Goal: Transaction & Acquisition: Purchase product/service

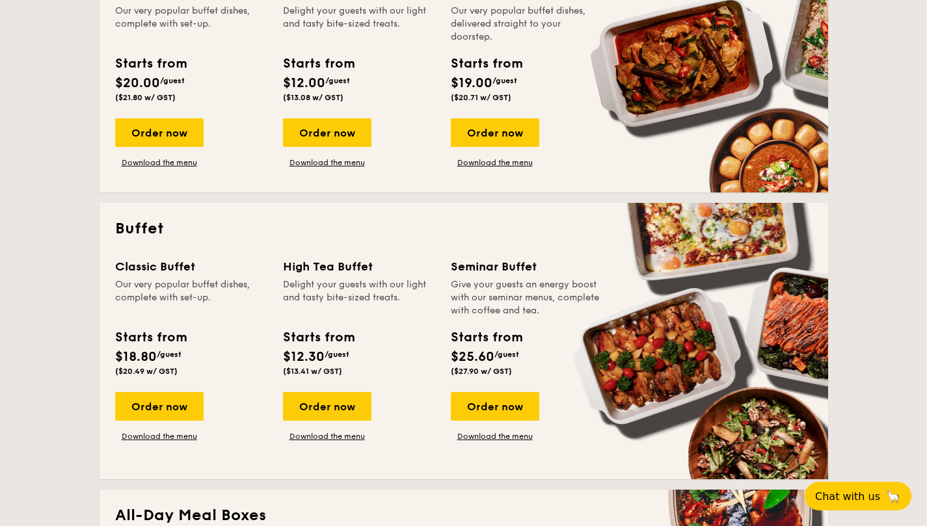
scroll to position [390, 0]
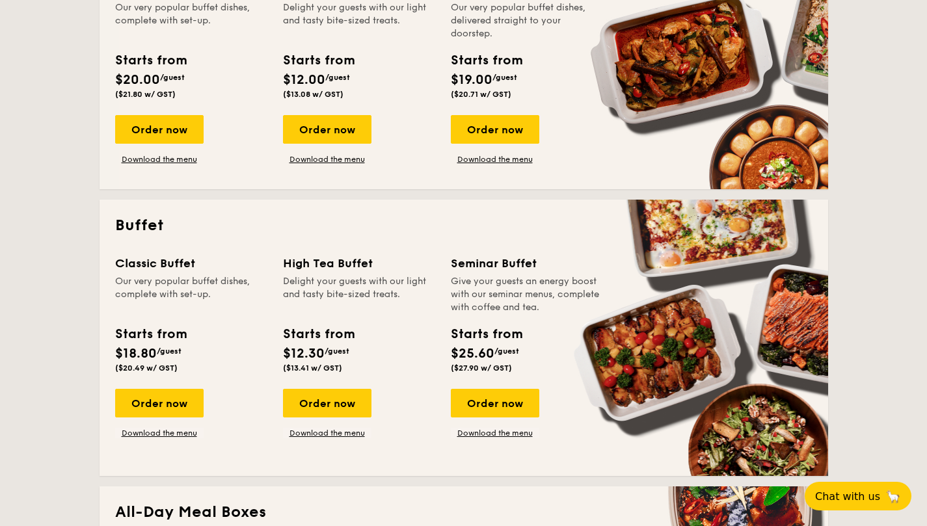
click at [181, 398] on div "Order now" at bounding box center [159, 403] width 88 height 29
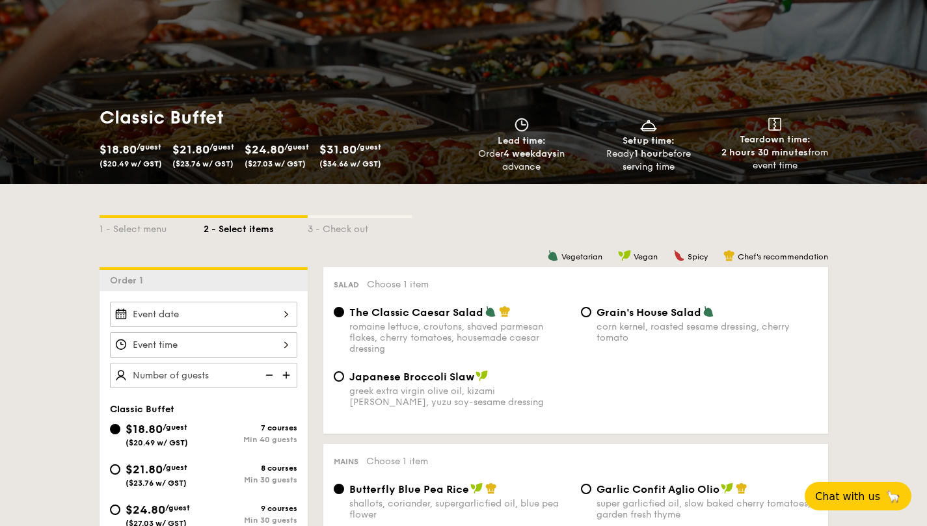
scroll to position [130, 0]
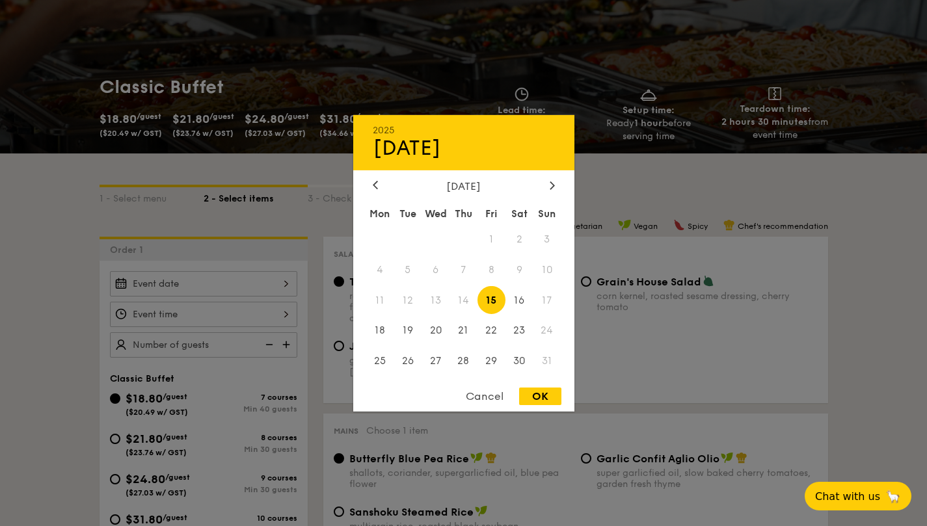
click at [239, 287] on div "2025 Aug 15 August 2025 Mon Tue Wed Thu Fri Sat Sun 1 2 3 4 5 6 7 8 9 10 11 12 …" at bounding box center [203, 283] width 187 height 25
click at [543, 397] on div "OK" at bounding box center [540, 397] width 42 height 18
type input "Aug 15, 2025"
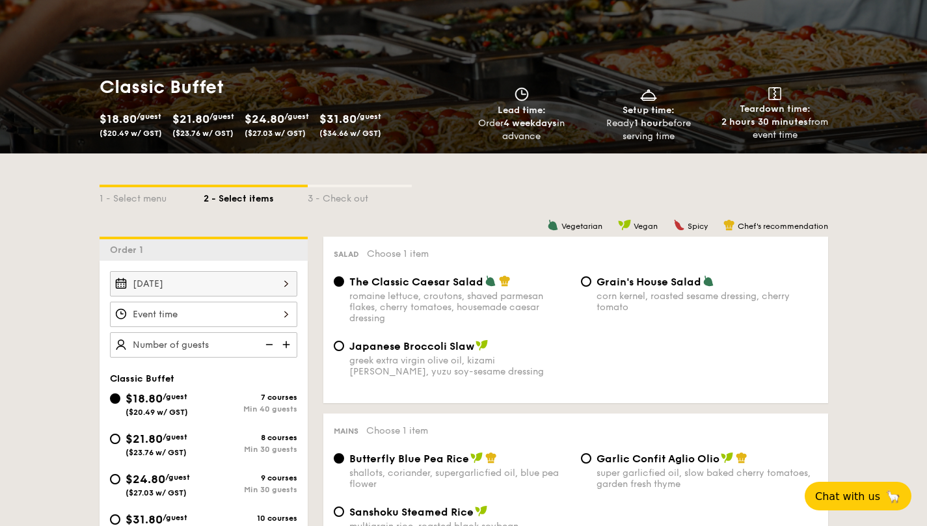
click at [857, 495] on span "Chat with us" at bounding box center [847, 496] width 65 height 12
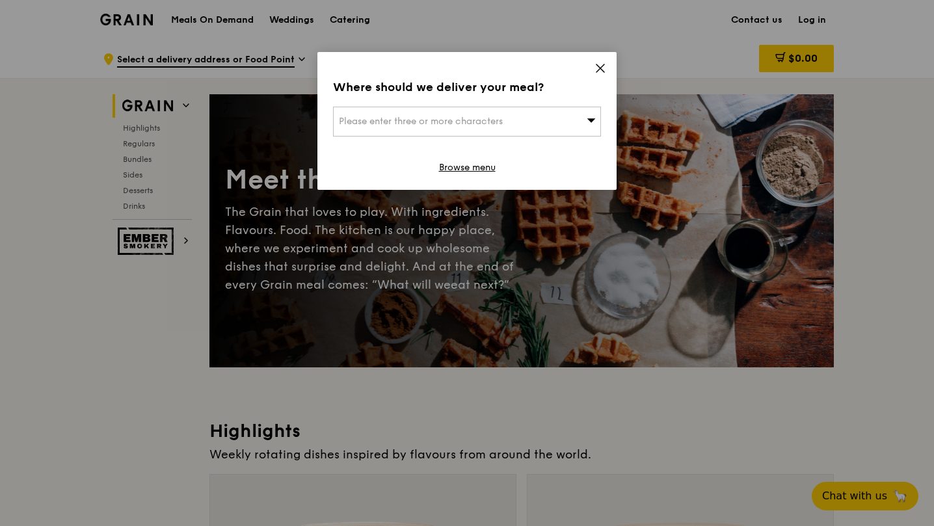
click at [419, 124] on span "Please enter three or more characters" at bounding box center [421, 121] width 164 height 11
click at [514, 134] on div "Please enter three or more characters" at bounding box center [467, 122] width 268 height 30
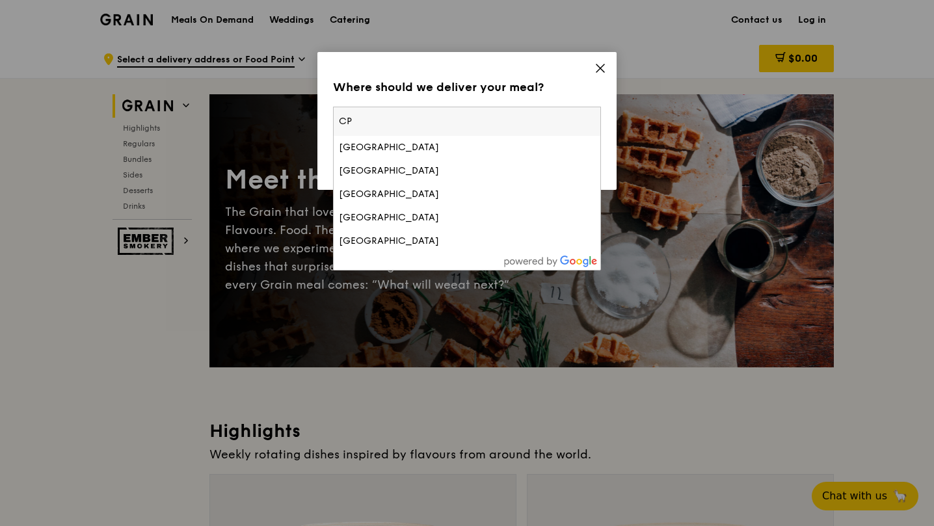
type input "C"
type input "E"
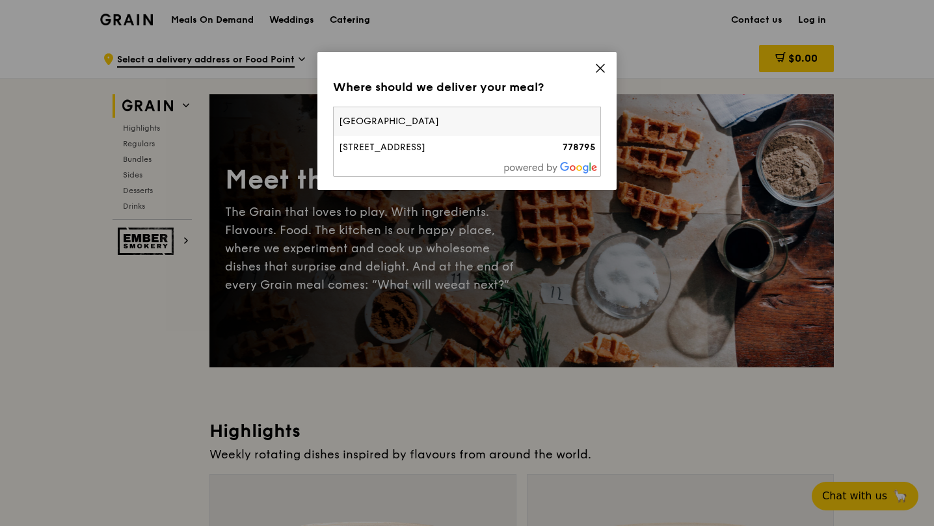
type input "West gate"
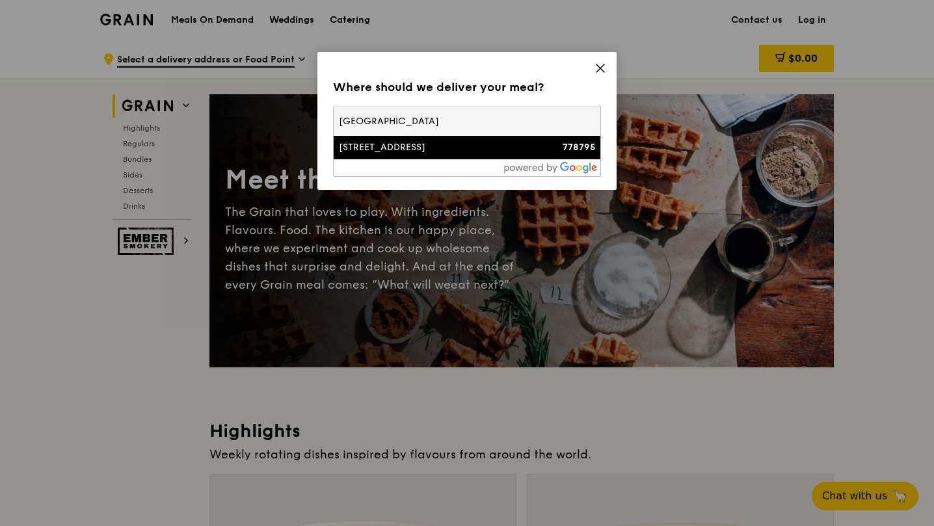
drag, startPoint x: 408, startPoint y: 124, endPoint x: 286, endPoint y: 128, distance: 121.7
click at [287, 128] on div "Where should we deliver your meal? Please enter three or more characters West g…" at bounding box center [467, 263] width 934 height 526
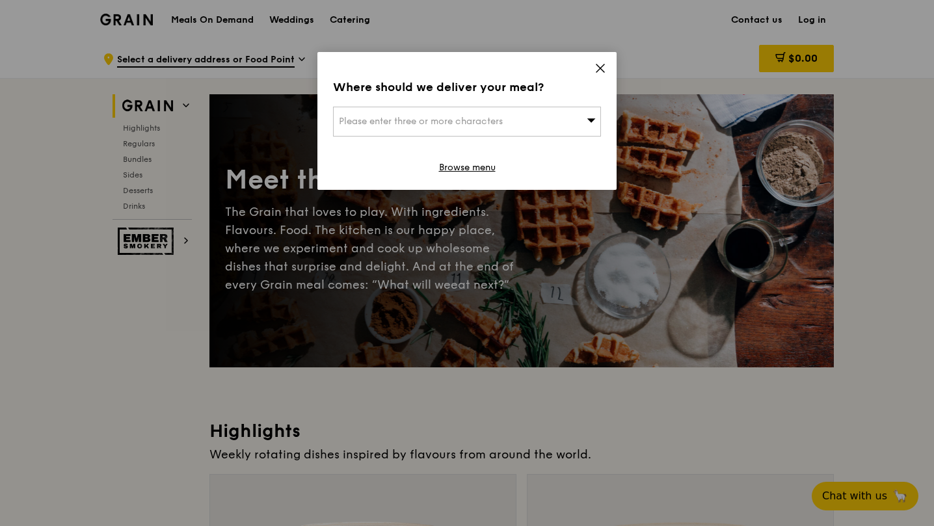
click at [530, 120] on div "Please enter three or more characters" at bounding box center [467, 122] width 268 height 30
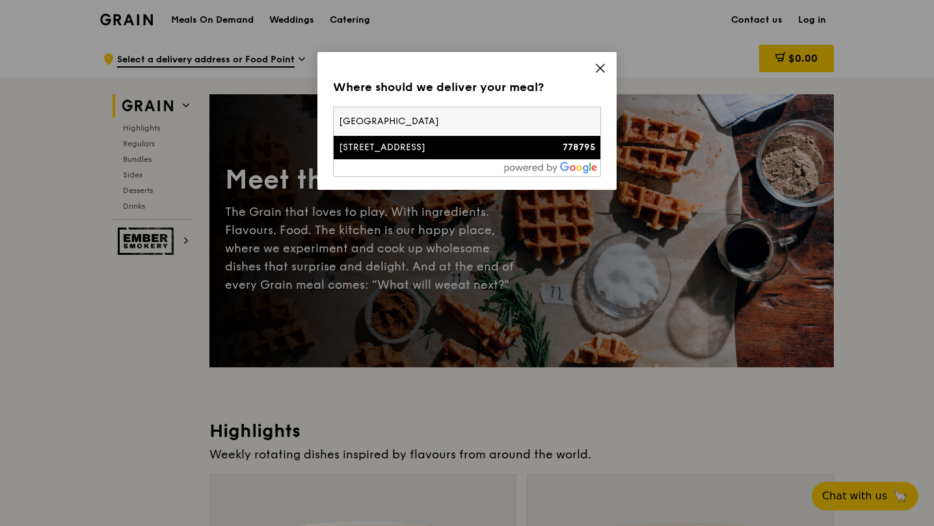
type input "West gate1 Gateway Drive, Westgate Tower, #25-01, Singapore 608531"
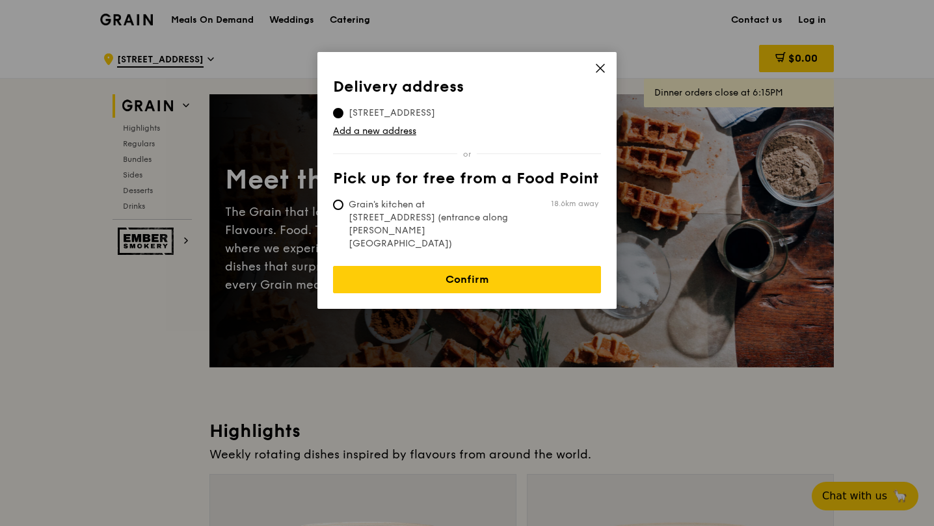
click at [603, 65] on icon at bounding box center [600, 68] width 8 height 8
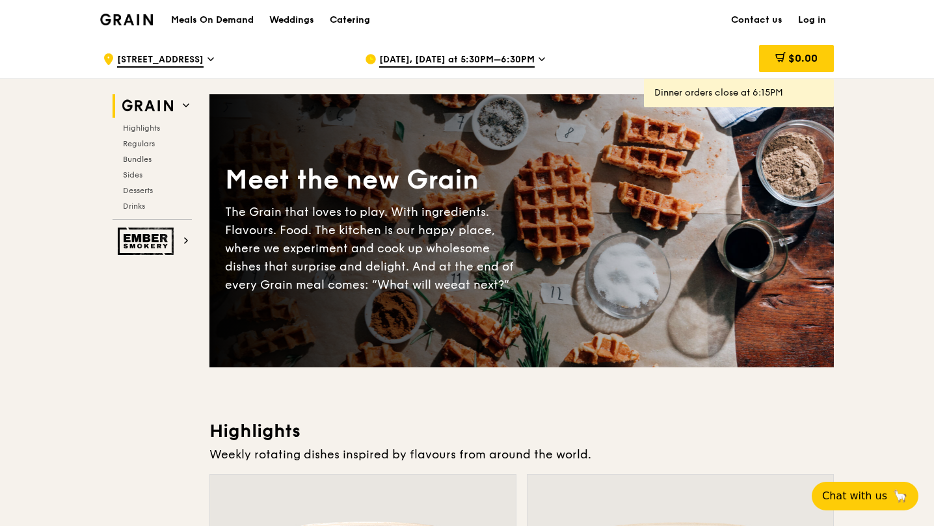
click at [204, 60] on span "1 Jurong West Street 72" at bounding box center [160, 60] width 86 height 14
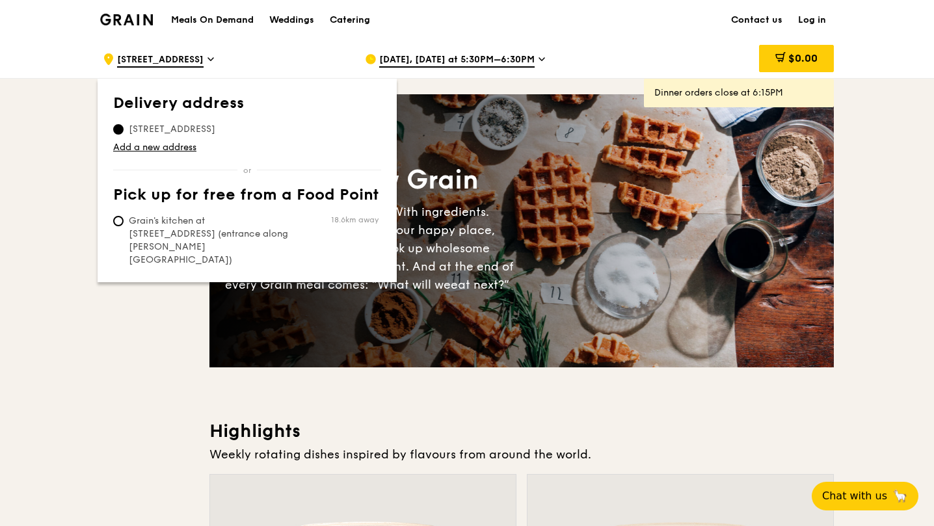
click at [165, 147] on link "Add a new address" at bounding box center [247, 147] width 268 height 13
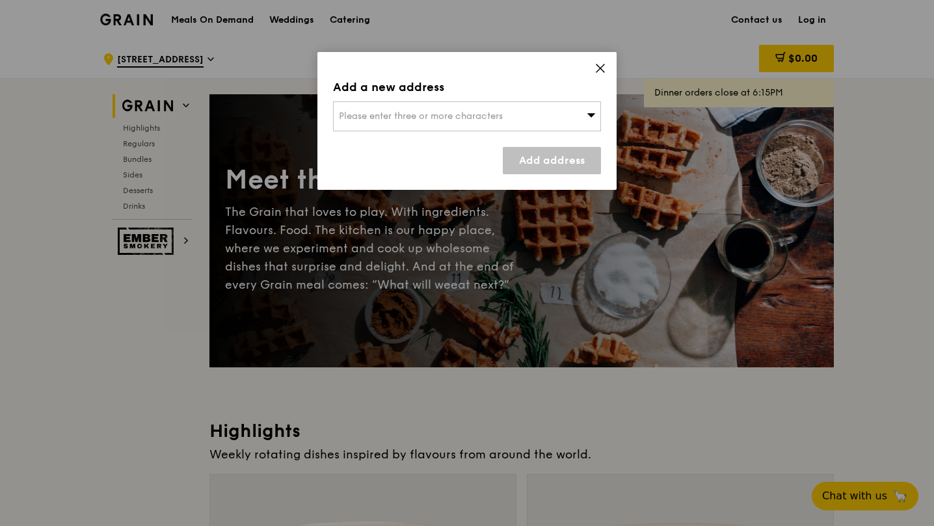
click at [469, 113] on span "Please enter three or more characters" at bounding box center [421, 116] width 164 height 11
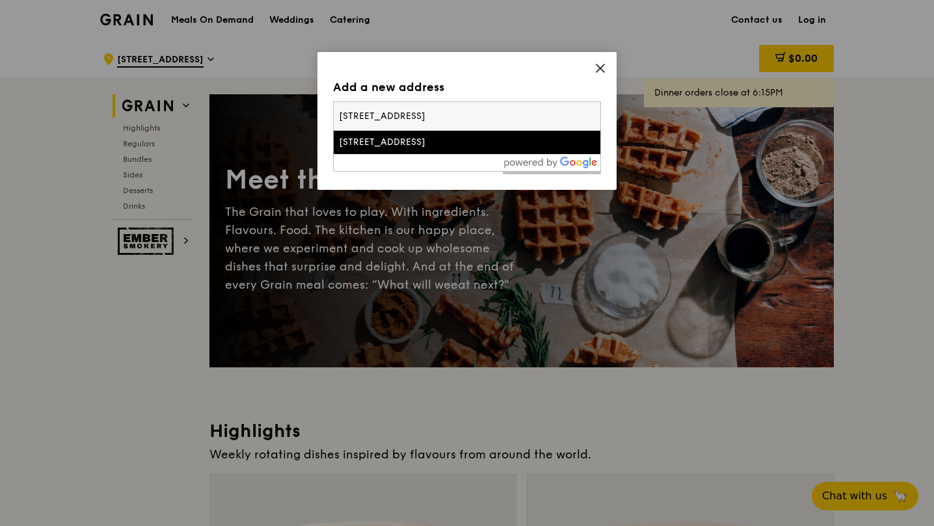
type input "1 Gateway Drive, Westgate Tower, #25-01, Singapore 608531"
click at [440, 148] on div "[STREET_ADDRESS]" at bounding box center [435, 142] width 192 height 13
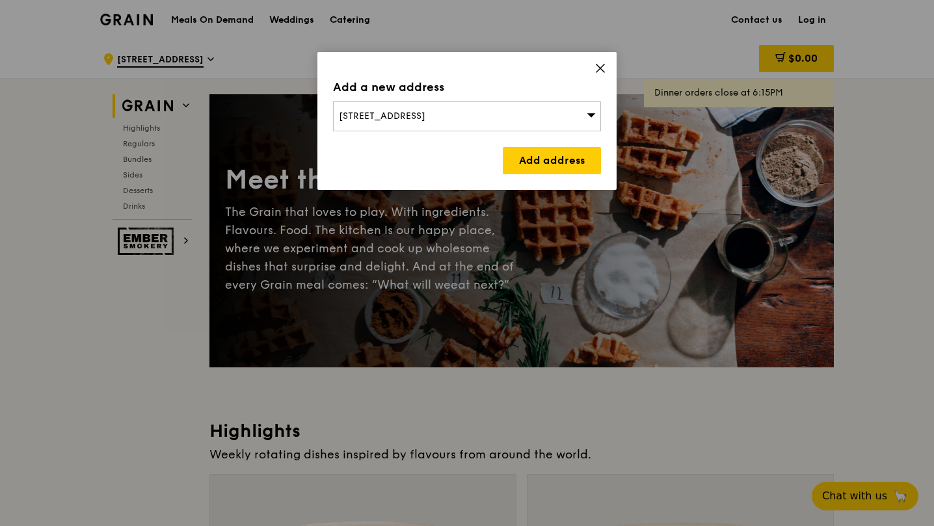
click at [570, 164] on link "Add address" at bounding box center [552, 160] width 98 height 27
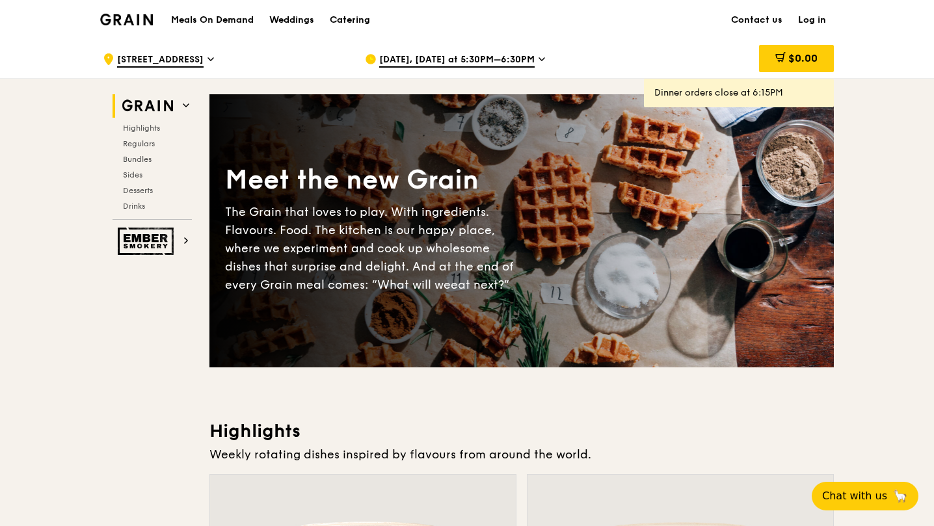
click at [539, 58] on icon at bounding box center [541, 59] width 5 height 3
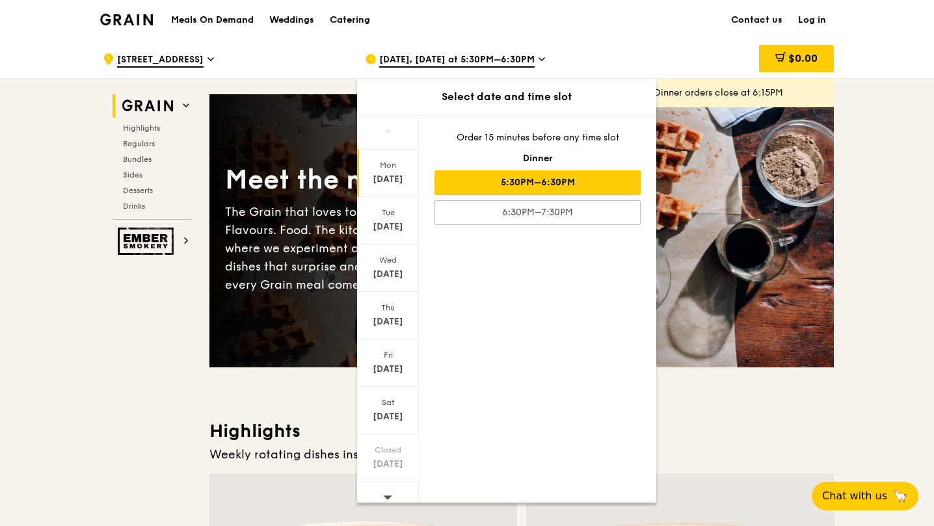
click at [384, 315] on div "Aug 14" at bounding box center [388, 321] width 58 height 13
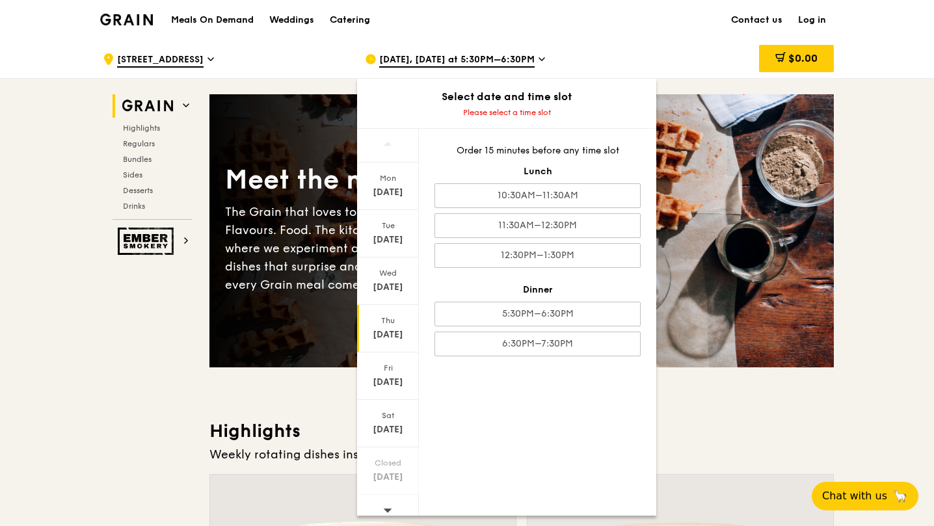
click at [579, 251] on div "12:30PM–1:30PM" at bounding box center [537, 255] width 206 height 25
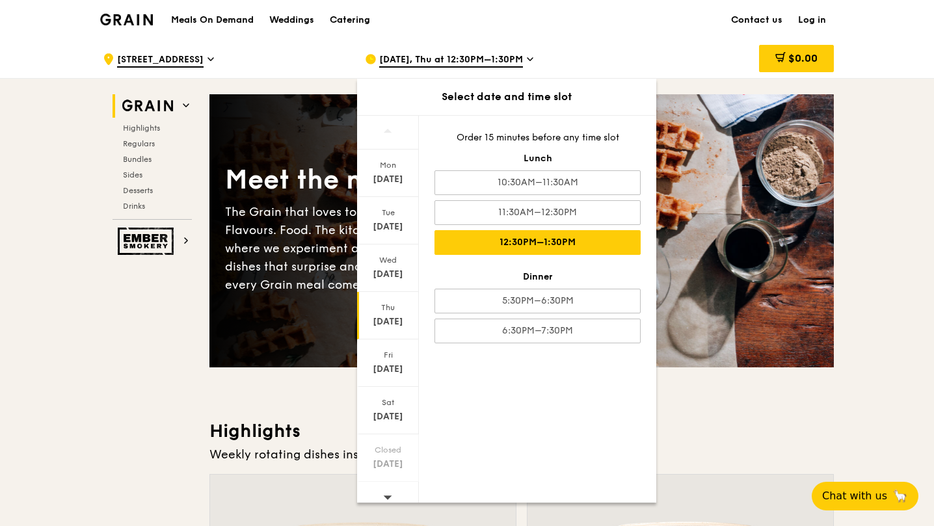
click at [590, 217] on div "11:30AM–12:30PM" at bounding box center [537, 212] width 206 height 25
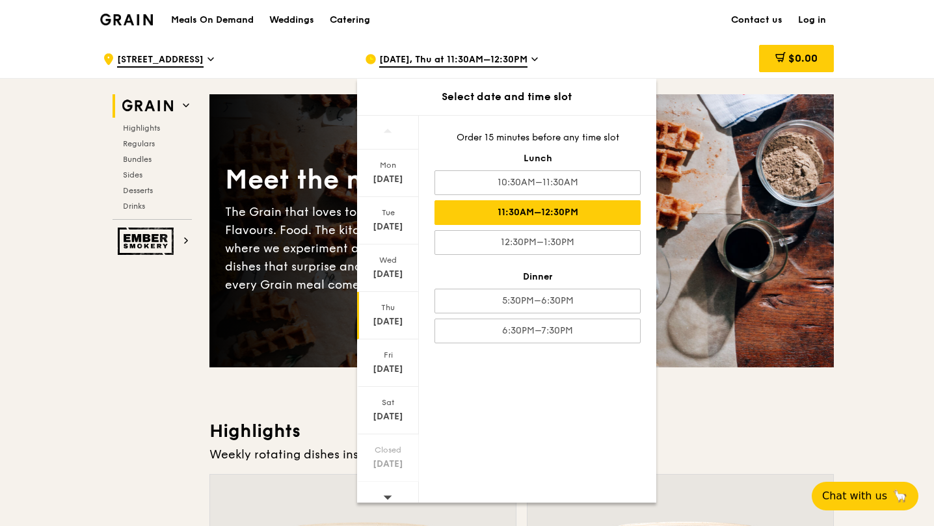
click at [550, 212] on div "11:30AM–12:30PM" at bounding box center [537, 212] width 206 height 25
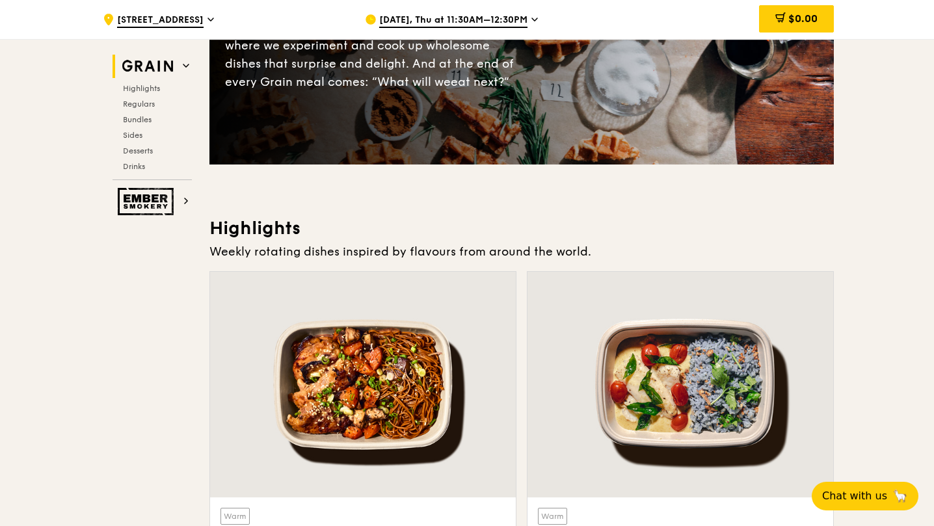
scroll to position [260, 0]
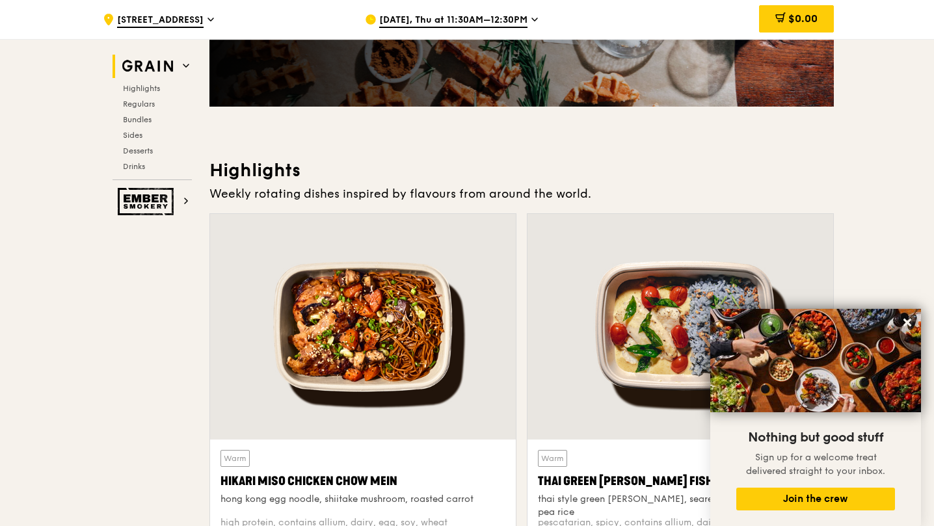
click at [907, 321] on icon at bounding box center [907, 323] width 12 height 12
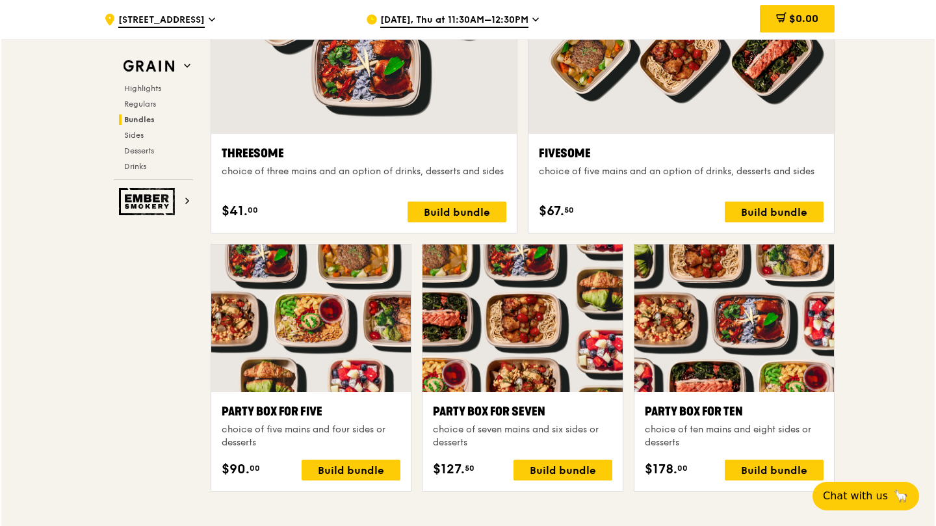
scroll to position [2404, 0]
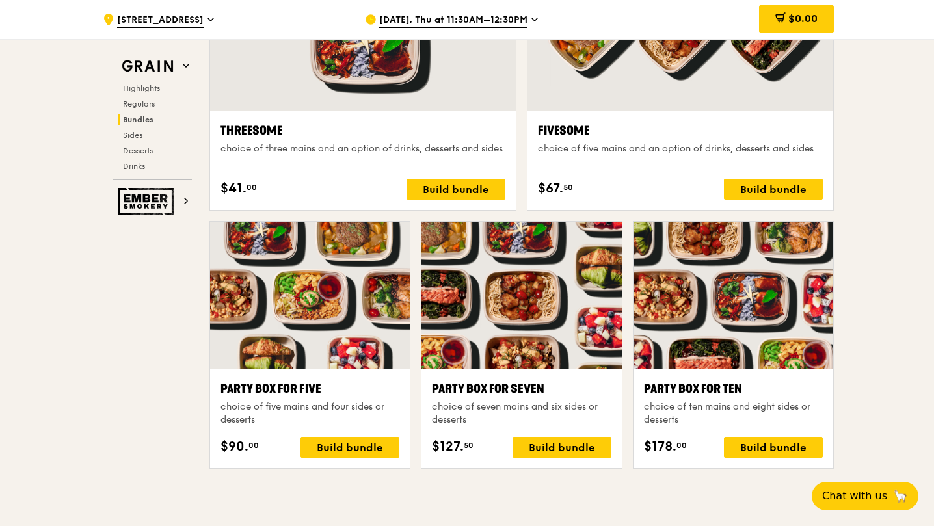
click at [799, 441] on div "Build bundle" at bounding box center [773, 447] width 99 height 21
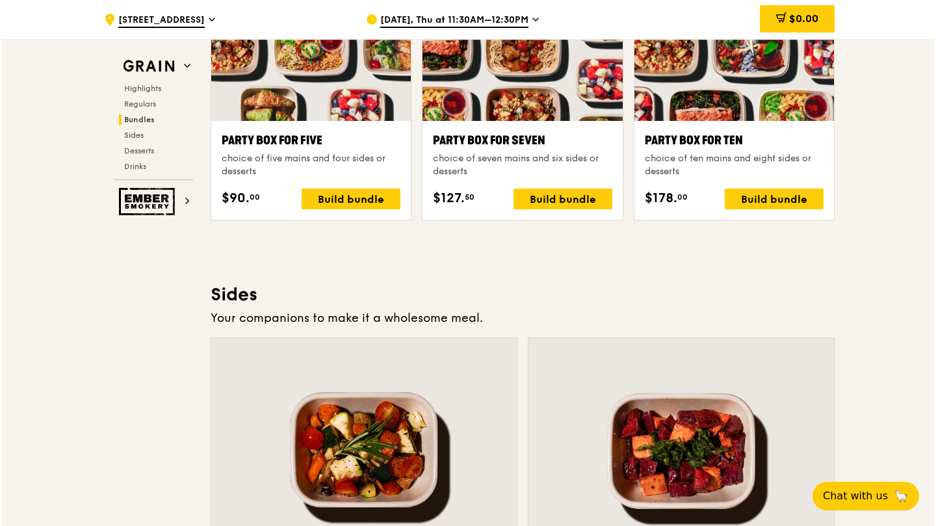
scroll to position [2533, 0]
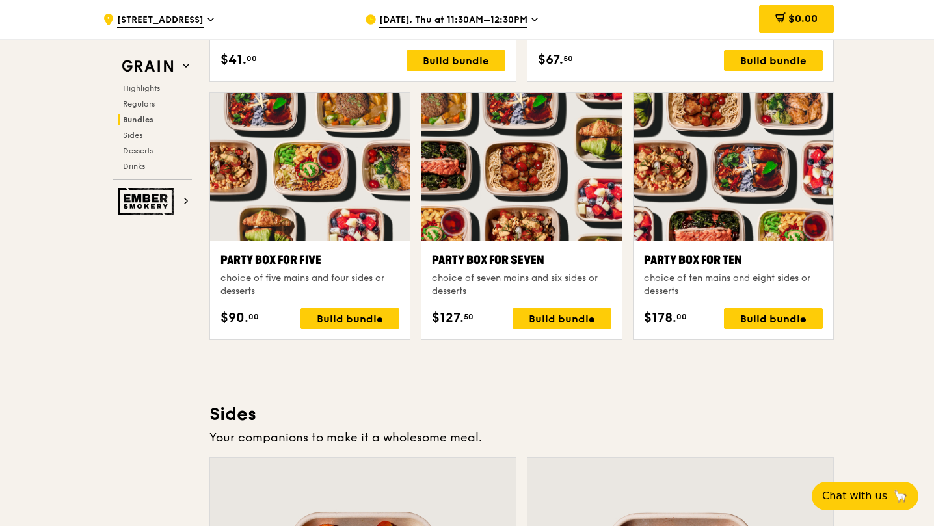
click at [782, 322] on div "Build bundle" at bounding box center [773, 318] width 99 height 21
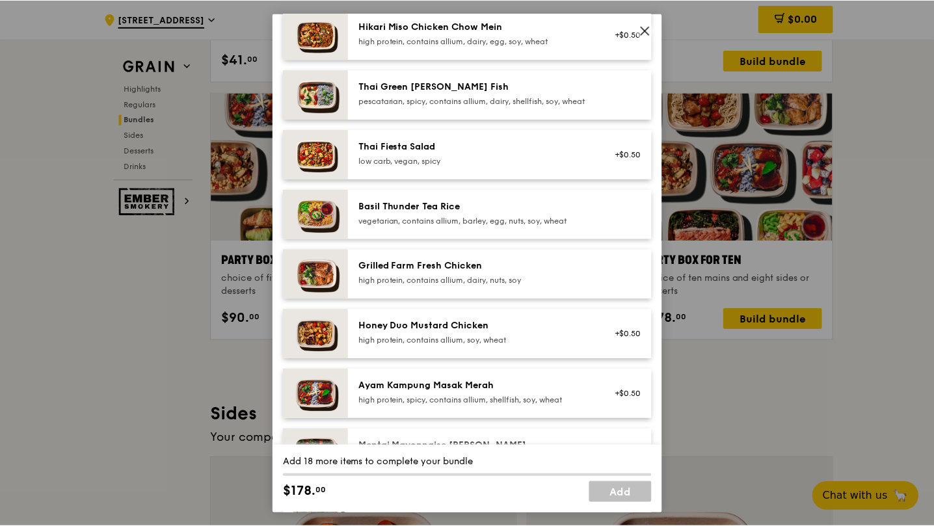
scroll to position [195, 0]
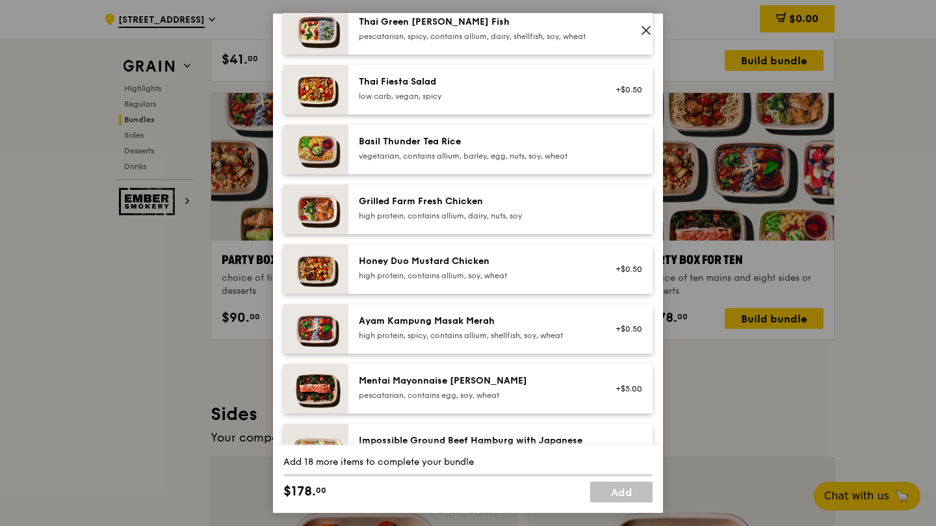
click at [644, 34] on icon at bounding box center [646, 30] width 12 height 12
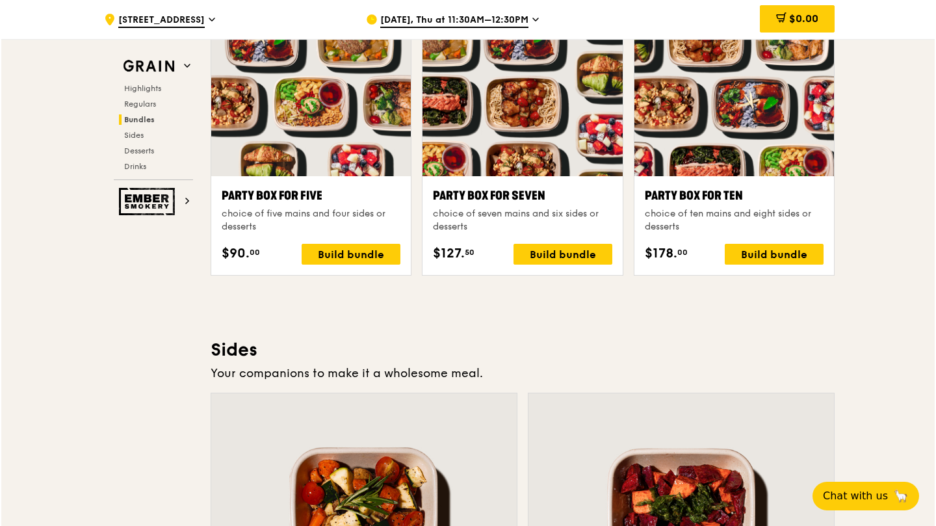
scroll to position [2598, 0]
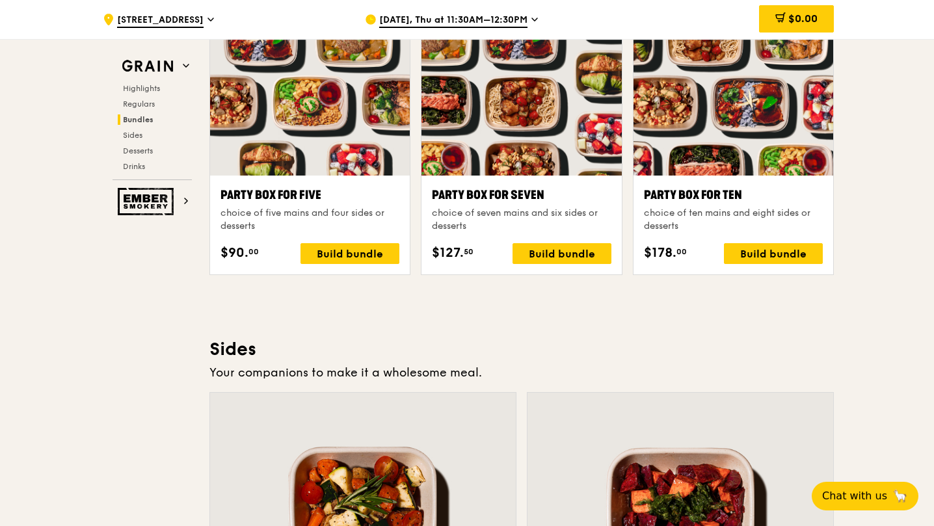
click at [774, 240] on div "Party Box for Ten choice of ten mains and eight sides or desserts $178. 00 Buil…" at bounding box center [733, 225] width 179 height 78
click at [760, 266] on div "Party Box for Ten choice of ten mains and eight sides or desserts $178. 00 Buil…" at bounding box center [733, 225] width 200 height 99
click at [756, 251] on div "Build bundle" at bounding box center [773, 253] width 99 height 21
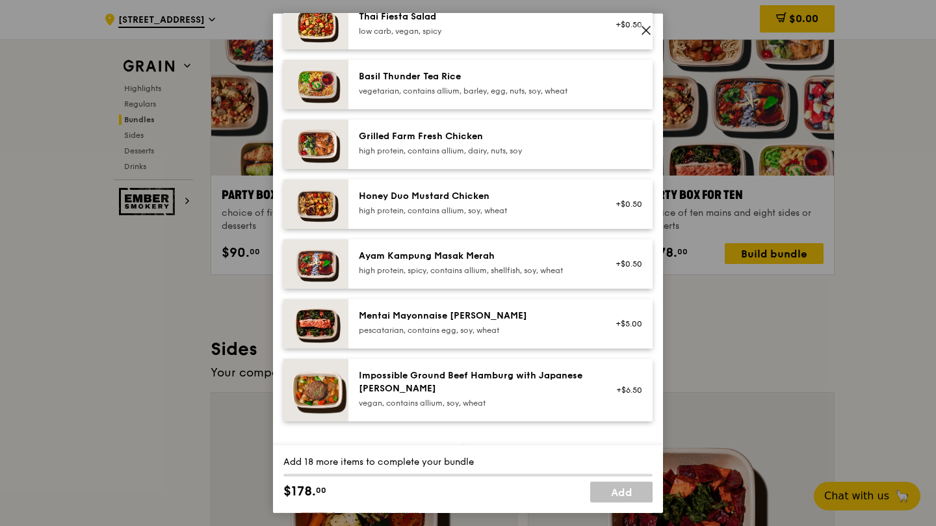
scroll to position [325, 0]
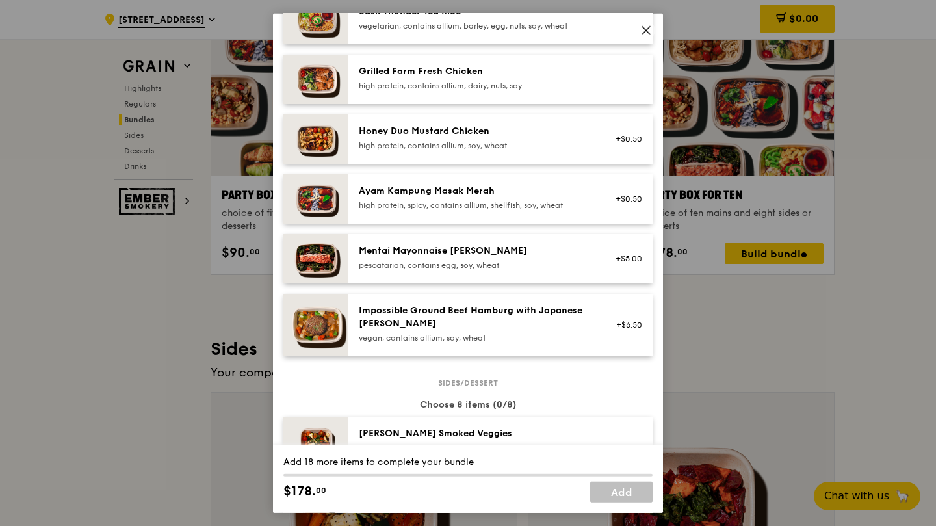
click at [309, 283] on img at bounding box center [315, 257] width 65 height 49
click at [285, 257] on div "1x" at bounding box center [283, 250] width 14 height 14
drag, startPoint x: 620, startPoint y: 270, endPoint x: 611, endPoint y: 272, distance: 9.9
click at [620, 270] on div "Remove" at bounding box center [625, 264] width 34 height 10
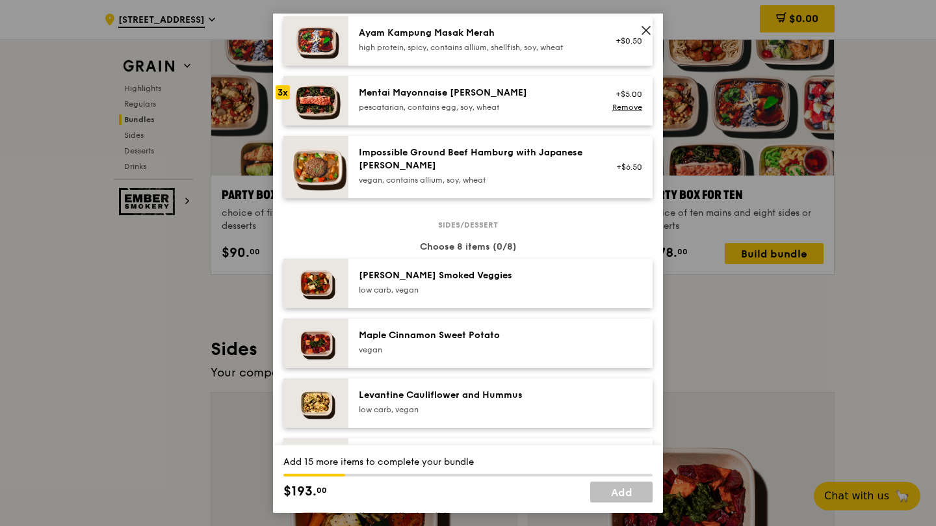
scroll to position [455, 0]
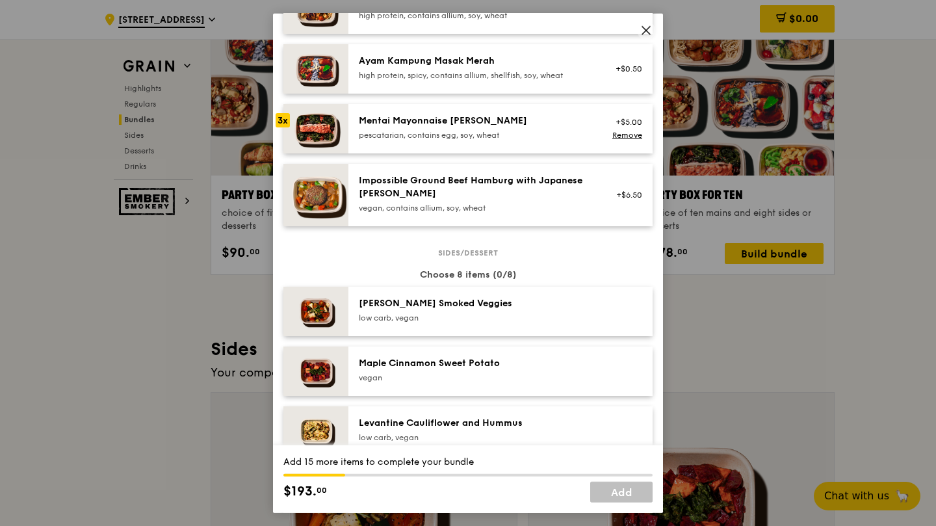
click at [616, 139] on link "Remove" at bounding box center [627, 134] width 30 height 9
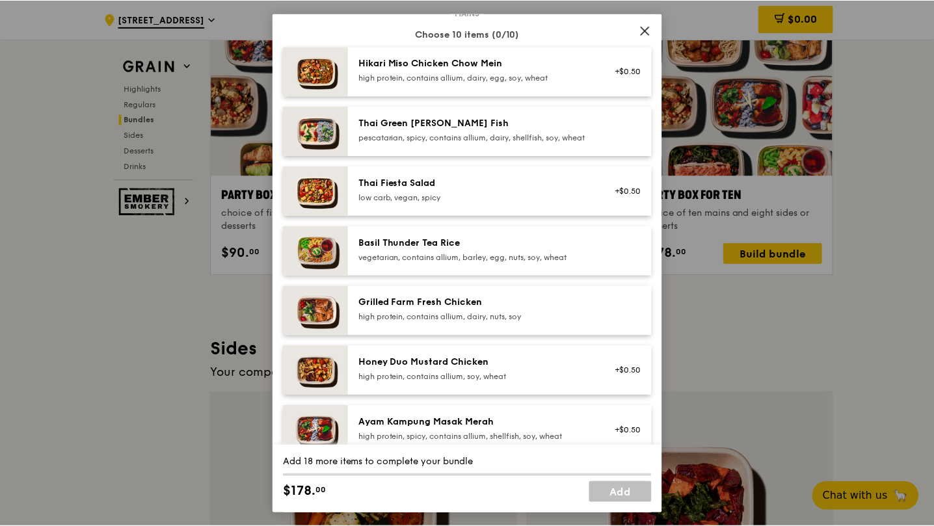
scroll to position [65, 0]
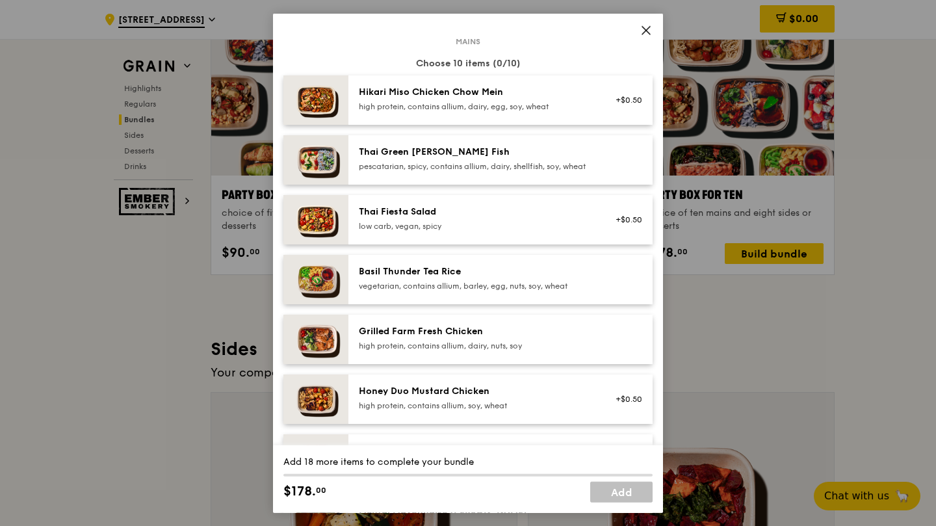
click at [649, 33] on icon at bounding box center [646, 30] width 12 height 12
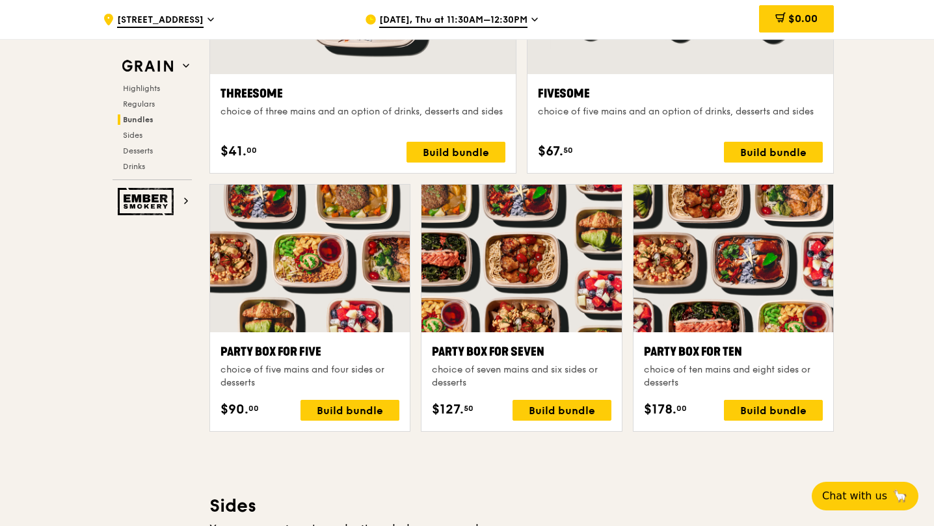
scroll to position [2468, 0]
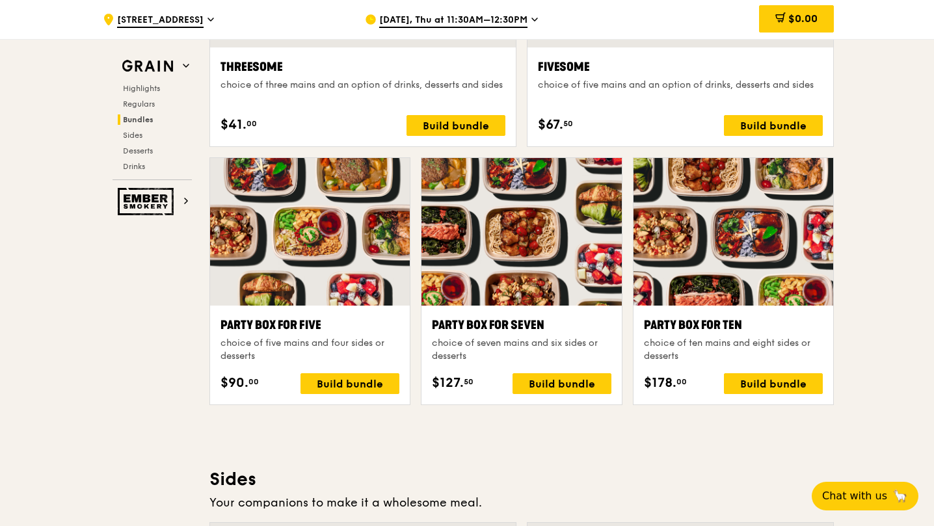
click at [743, 376] on div "Build bundle" at bounding box center [773, 383] width 99 height 21
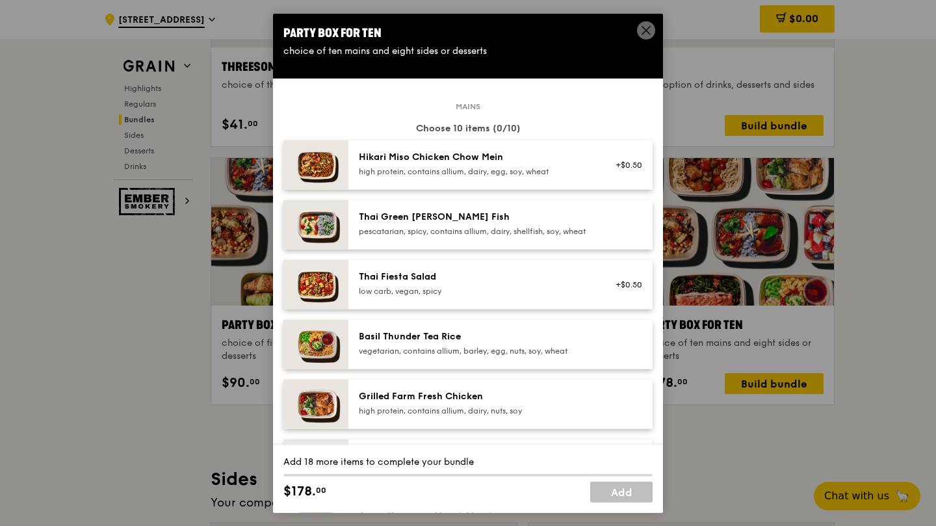
click at [648, 29] on icon at bounding box center [646, 30] width 12 height 12
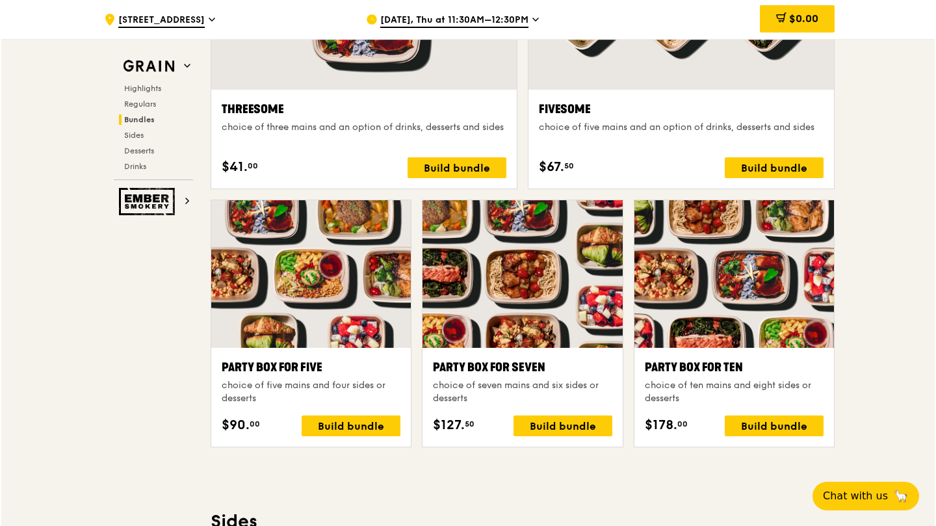
scroll to position [2533, 0]
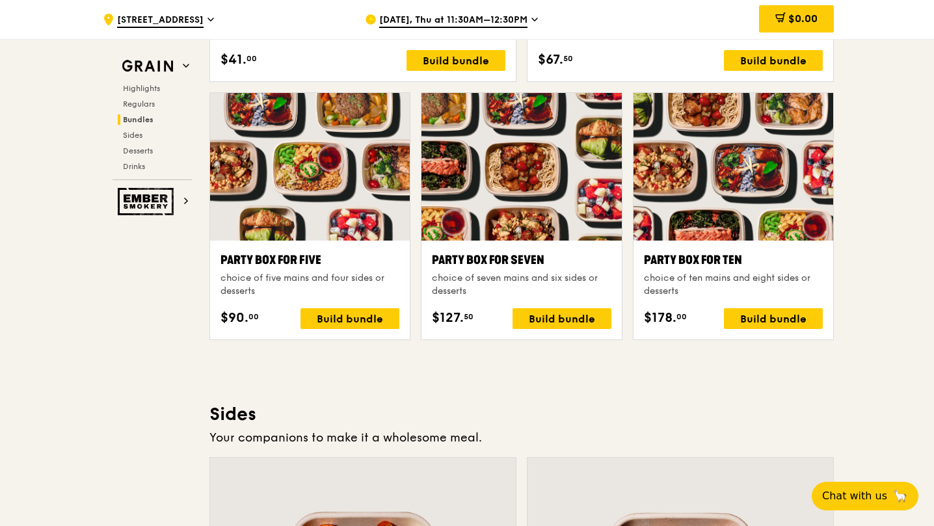
click at [767, 315] on div "Build bundle" at bounding box center [773, 318] width 99 height 21
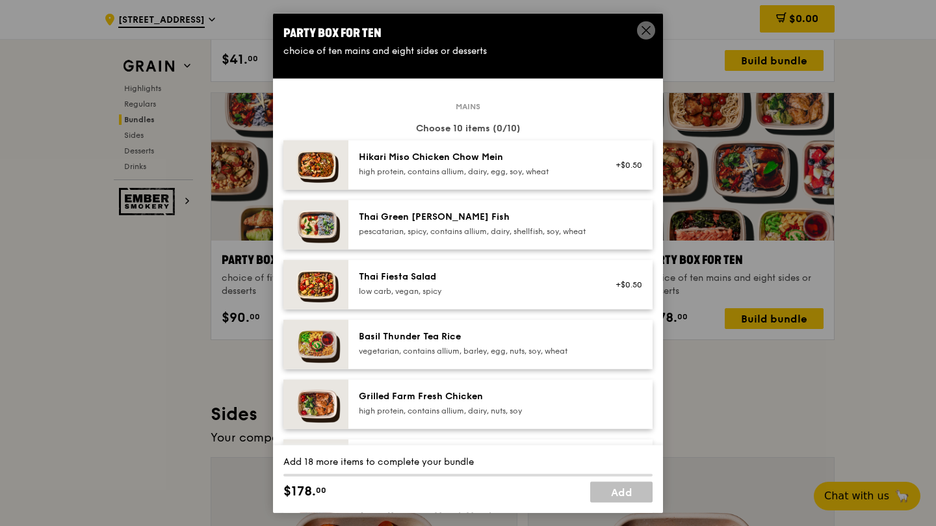
click at [622, 172] on div "+$0.50" at bounding box center [625, 164] width 50 height 29
click at [464, 162] on div "Hikari Miso Chicken Chow Mein" at bounding box center [475, 156] width 233 height 13
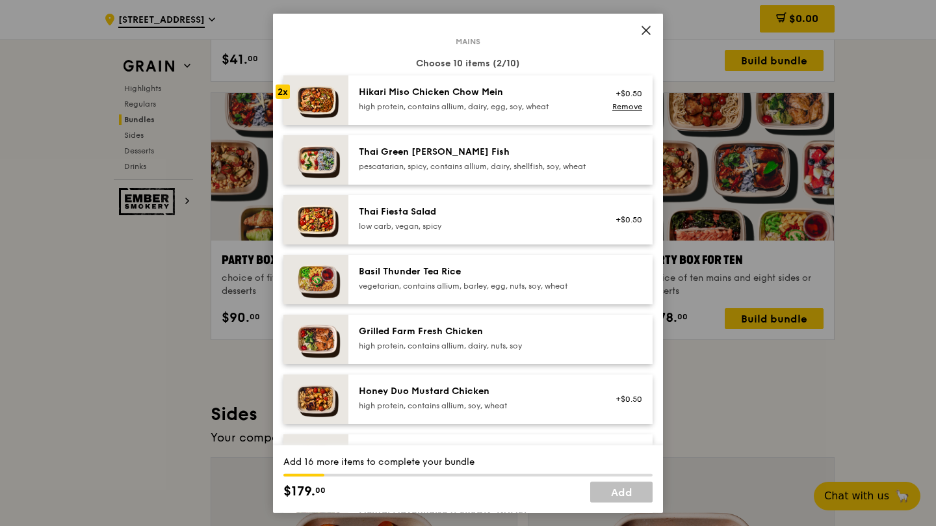
scroll to position [130, 0]
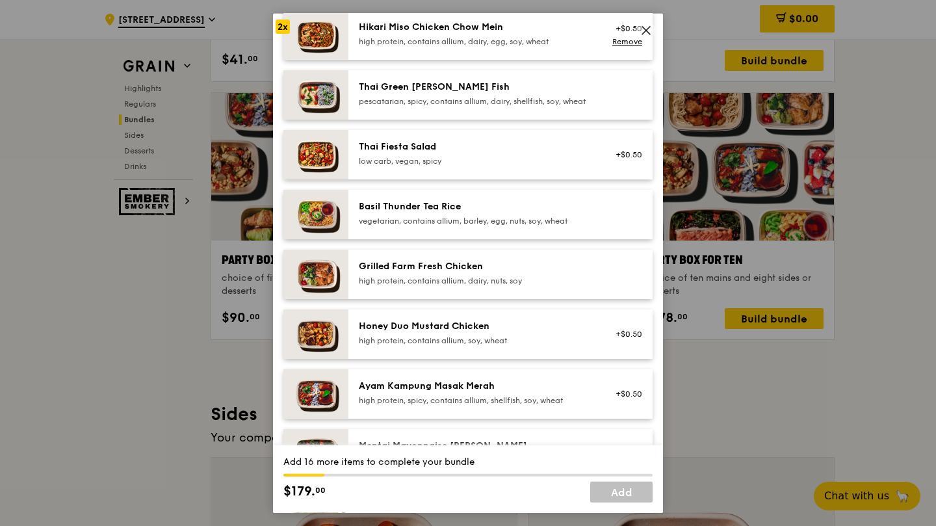
click at [544, 272] on div "Grilled Farm Fresh Chicken" at bounding box center [475, 265] width 233 height 13
click at [619, 282] on link "Remove" at bounding box center [627, 276] width 30 height 9
click at [527, 345] on div "high protein, contains allium, soy, wheat" at bounding box center [475, 340] width 233 height 10
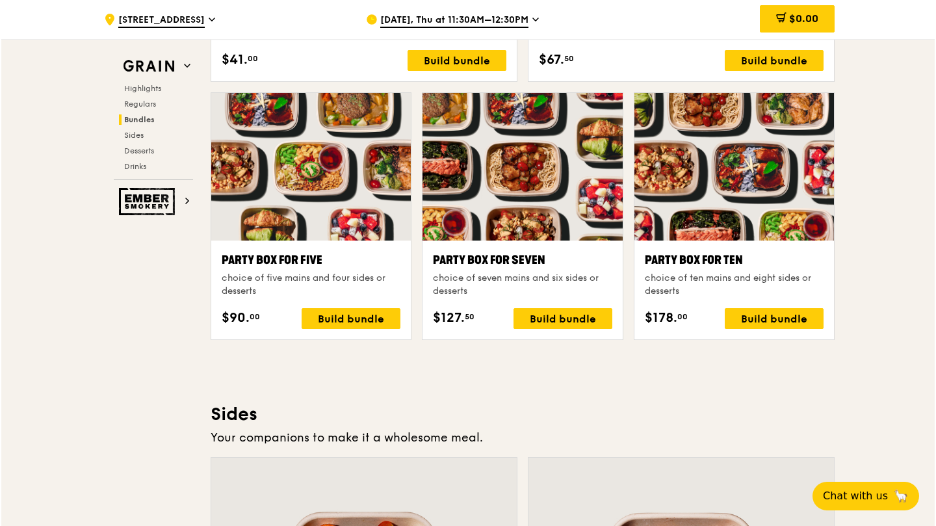
scroll to position [2663, 0]
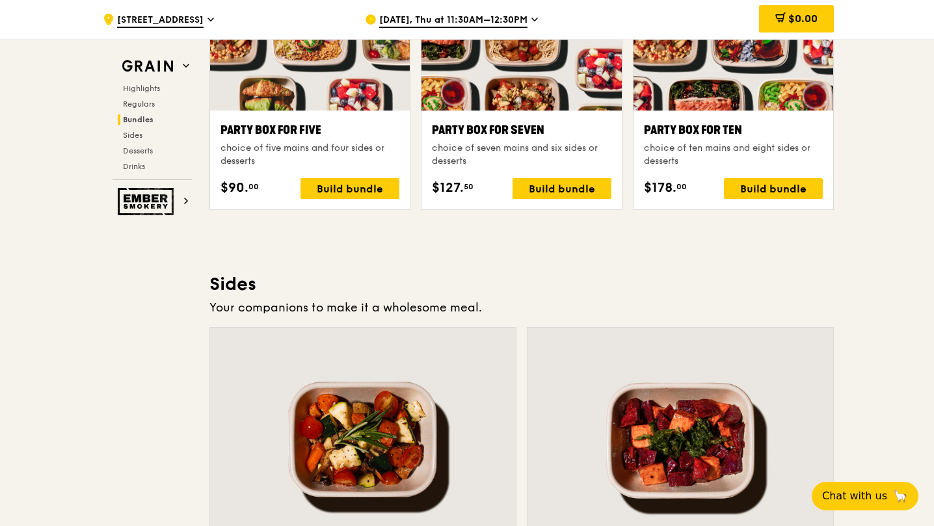
click at [791, 185] on div "Build bundle" at bounding box center [773, 188] width 99 height 21
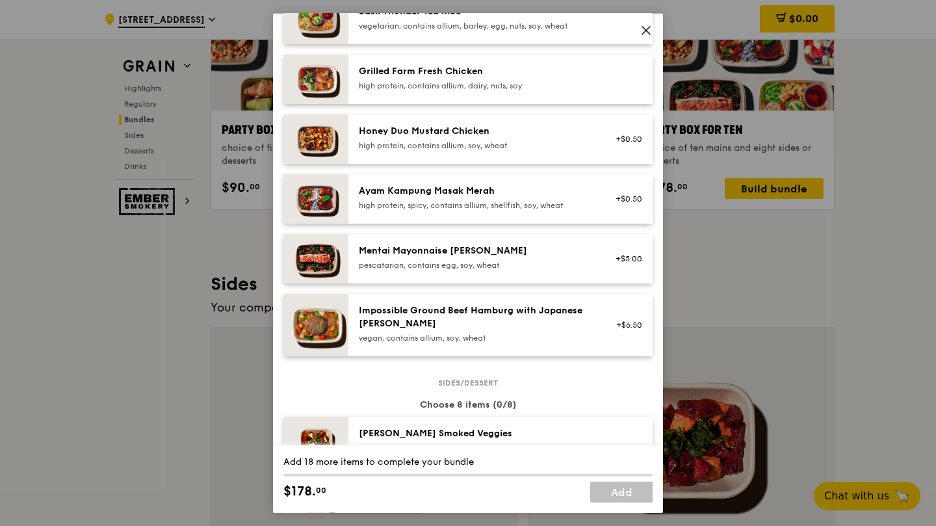
scroll to position [390, 0]
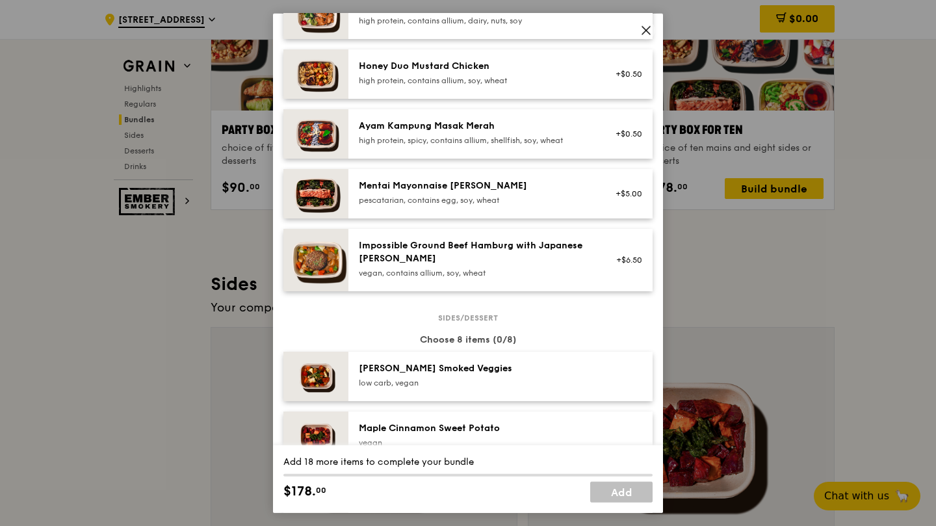
click at [553, 207] on div "Mentai Mayonnaise Aburi Salmon pescatarian, contains egg, soy, wheat" at bounding box center [475, 193] width 249 height 29
click at [554, 205] on div "pescatarian, contains egg, soy, wheat" at bounding box center [475, 199] width 233 height 10
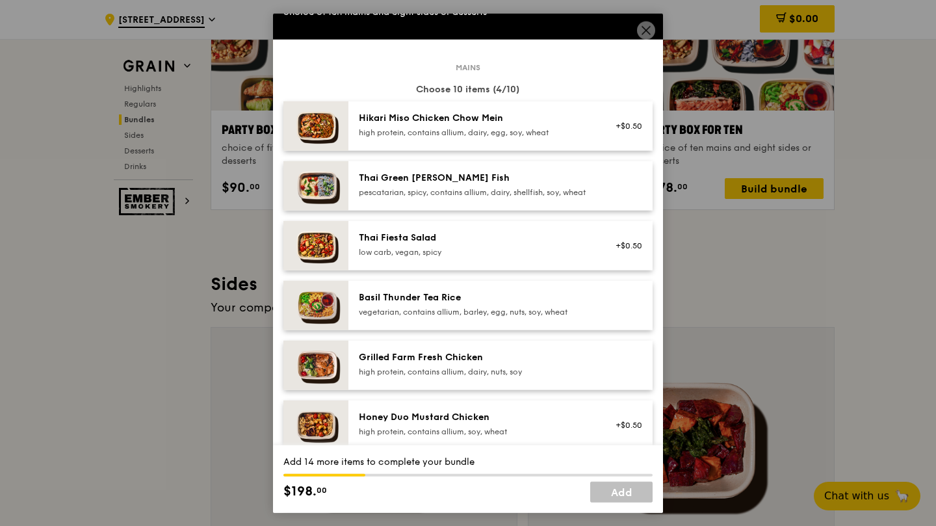
scroll to position [65, 0]
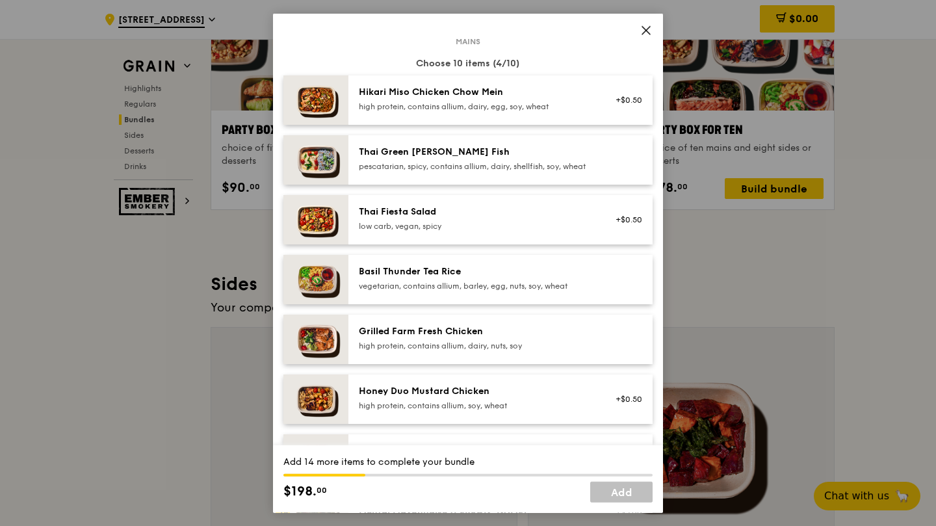
click at [544, 337] on div "Grilled Farm Fresh Chicken" at bounding box center [475, 330] width 233 height 13
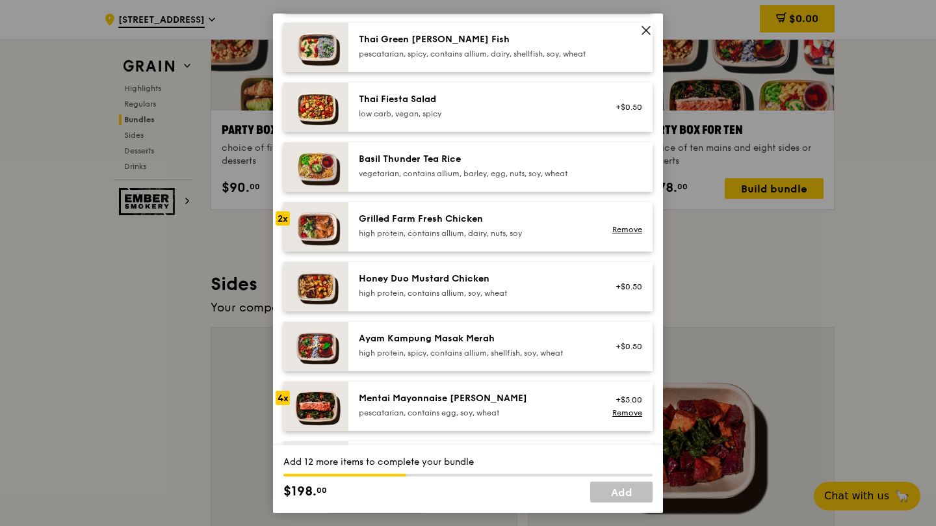
scroll to position [195, 0]
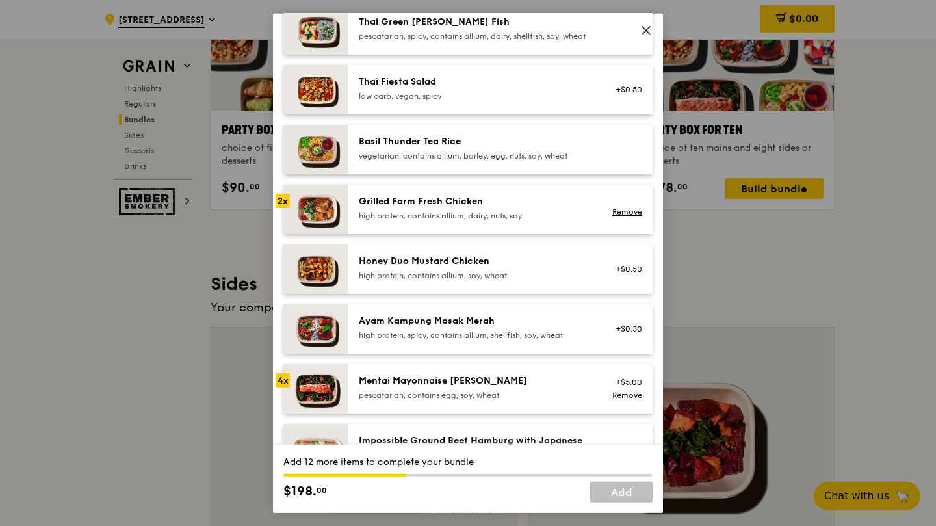
click at [509, 280] on div "high protein, contains allium, soy, wheat" at bounding box center [475, 275] width 233 height 10
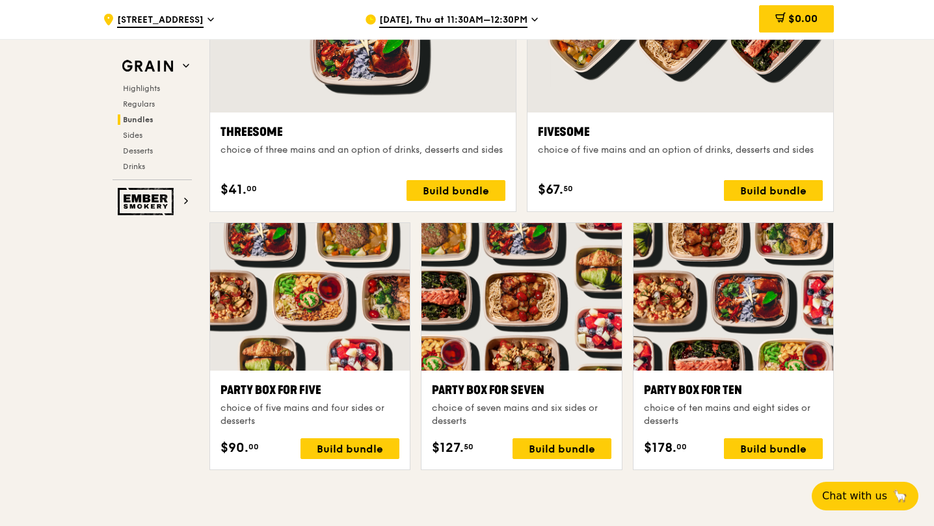
scroll to position [2663, 0]
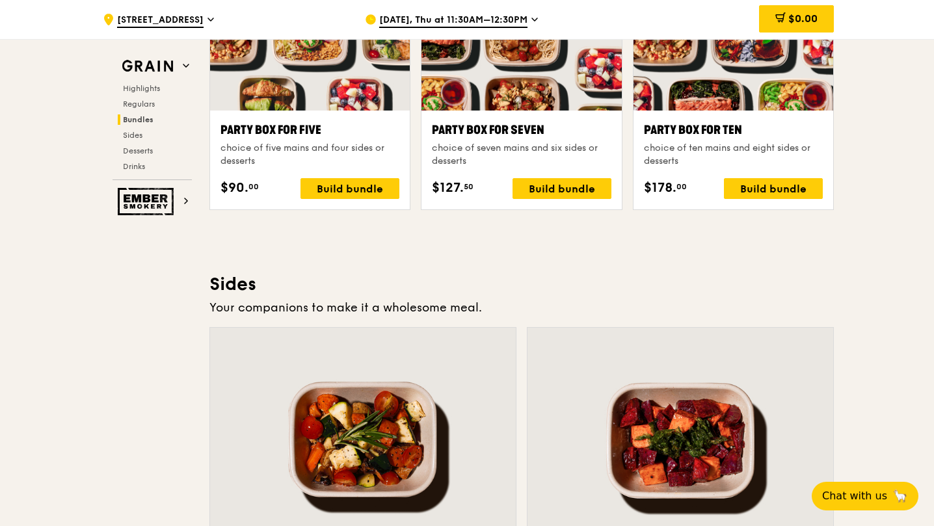
click at [772, 191] on div "Build bundle" at bounding box center [773, 188] width 99 height 21
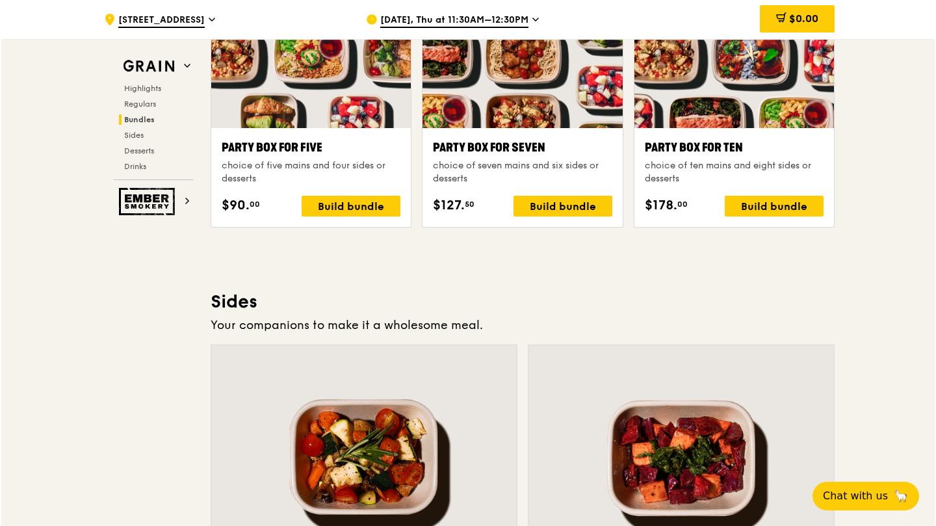
scroll to position [2533, 0]
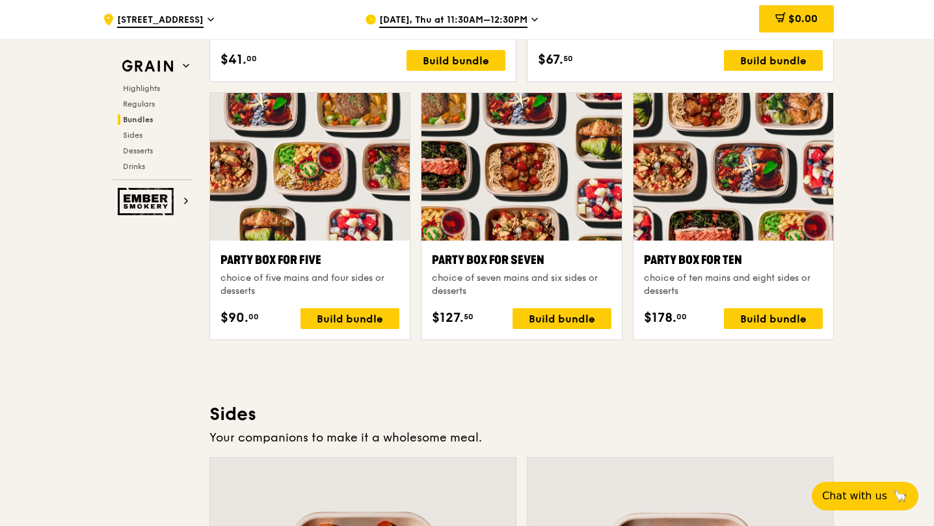
click at [765, 321] on div "Build bundle" at bounding box center [773, 318] width 99 height 21
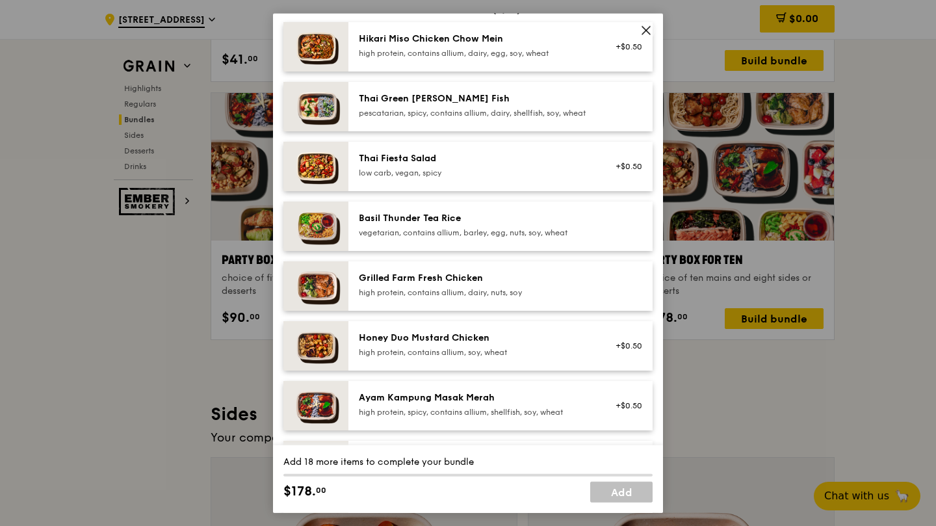
scroll to position [195, 0]
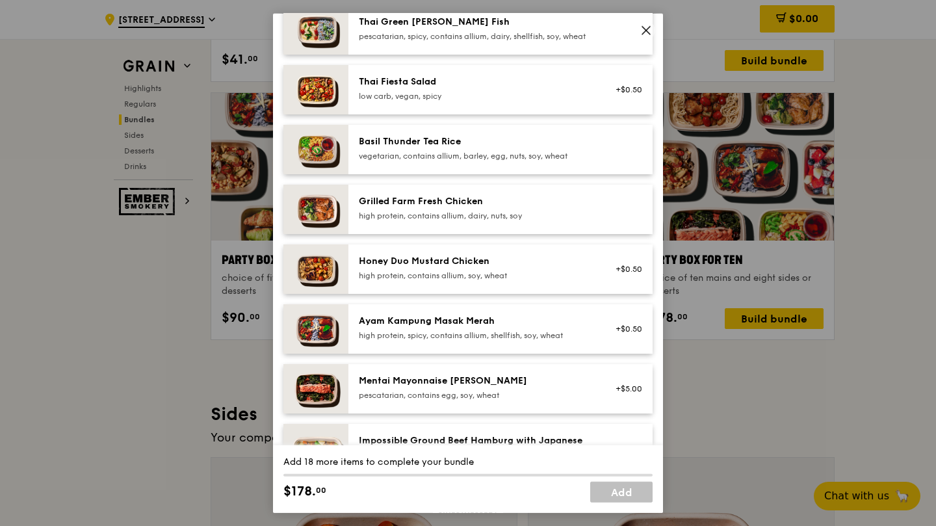
click at [587, 282] on div "Honey Duo Mustard Chicken high protein, contains allium, soy, wheat" at bounding box center [475, 268] width 249 height 29
click at [579, 278] on div "Honey Duo Mustard Chicken high protein, contains allium, soy, wheat" at bounding box center [475, 267] width 233 height 26
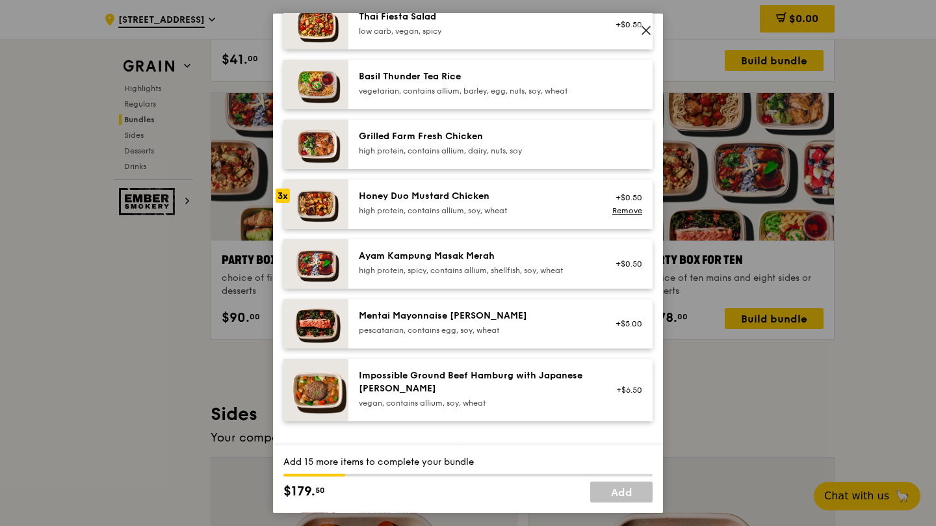
click at [557, 322] on div "Mentai Mayonnaise [PERSON_NAME]" at bounding box center [475, 315] width 233 height 13
click at [623, 215] on link "Remove" at bounding box center [627, 209] width 30 height 9
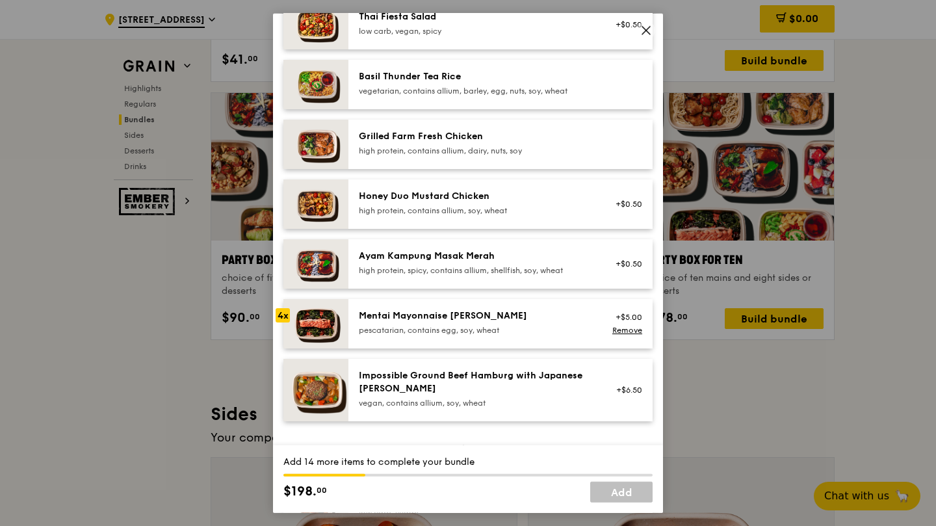
click at [566, 215] on div "high protein, contains allium, soy, wheat" at bounding box center [475, 210] width 233 height 10
click at [567, 215] on div "high protein, contains allium, soy, wheat" at bounding box center [475, 210] width 233 height 10
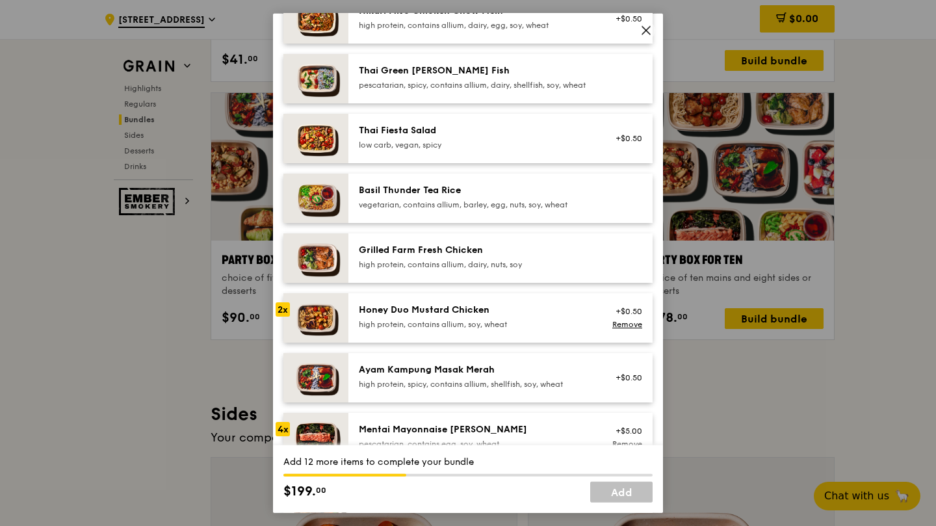
scroll to position [130, 0]
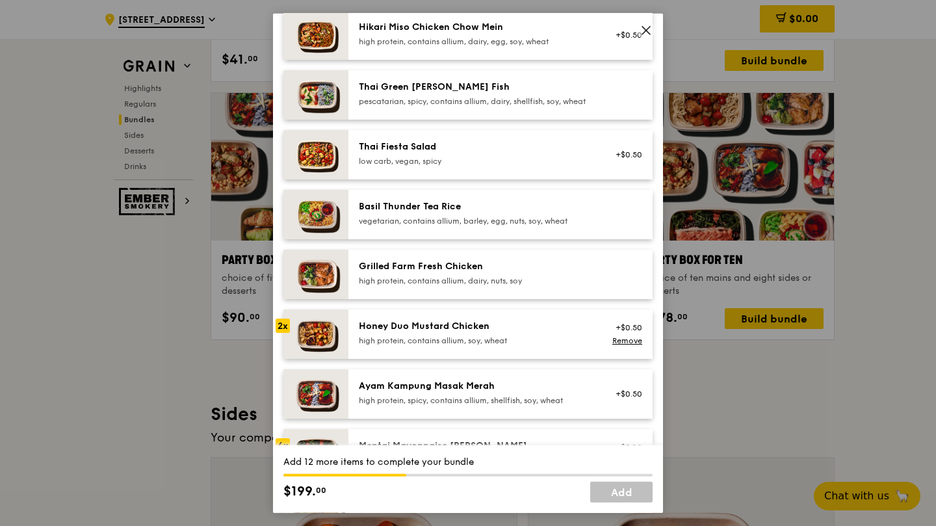
click at [551, 272] on div "Grilled Farm Fresh Chicken" at bounding box center [475, 265] width 233 height 13
click at [540, 44] on div "high protein, contains allium, dairy, egg, soy, wheat" at bounding box center [475, 41] width 233 height 10
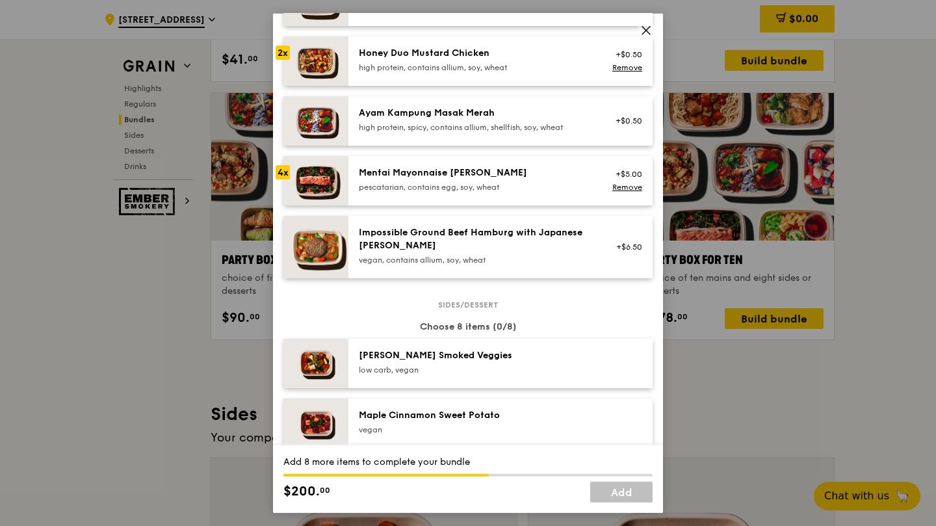
scroll to position [208, 0]
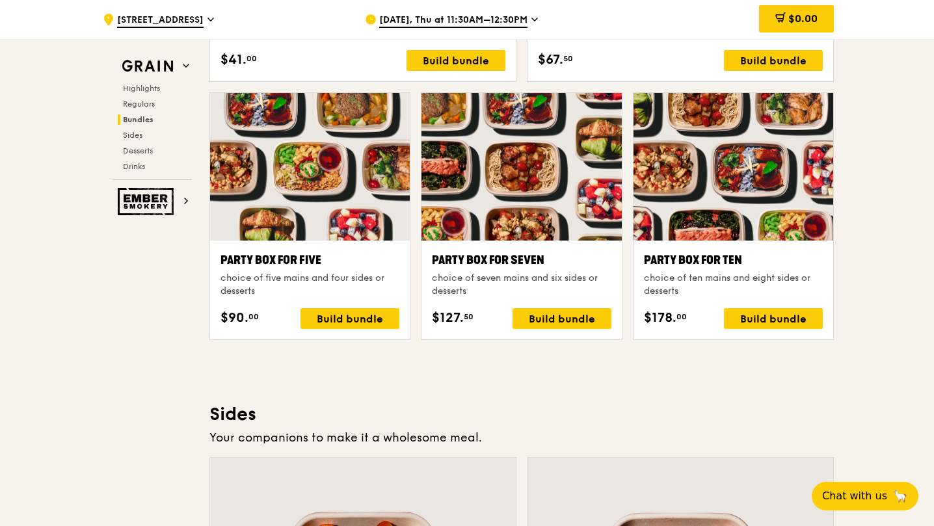
click at [897, 305] on div ".cls-1 { fill: none; stroke: #fff; stroke-linecap: round; stroke-linejoin: roun…" at bounding box center [467, 244] width 934 height 5477
click at [754, 319] on div "Build bundle" at bounding box center [773, 318] width 99 height 21
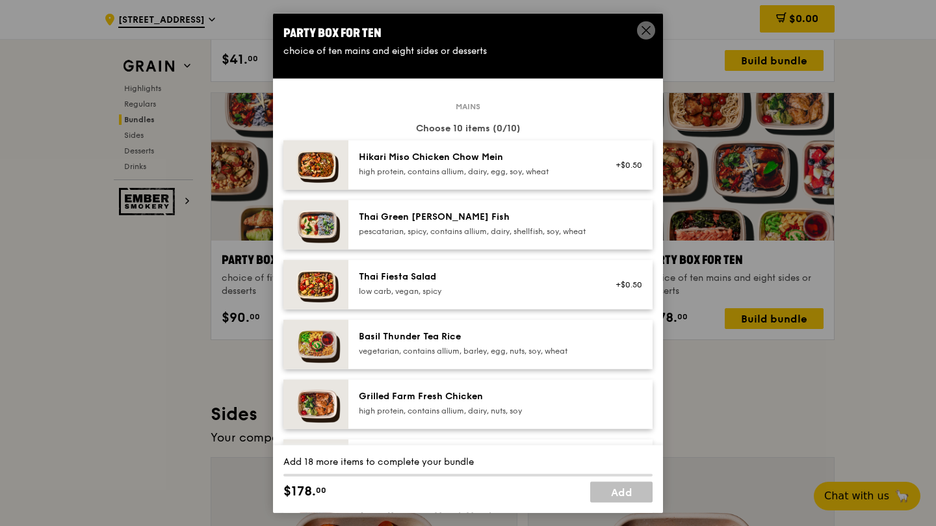
click at [462, 173] on div "high protein, contains allium, dairy, egg, soy, wheat" at bounding box center [475, 171] width 233 height 10
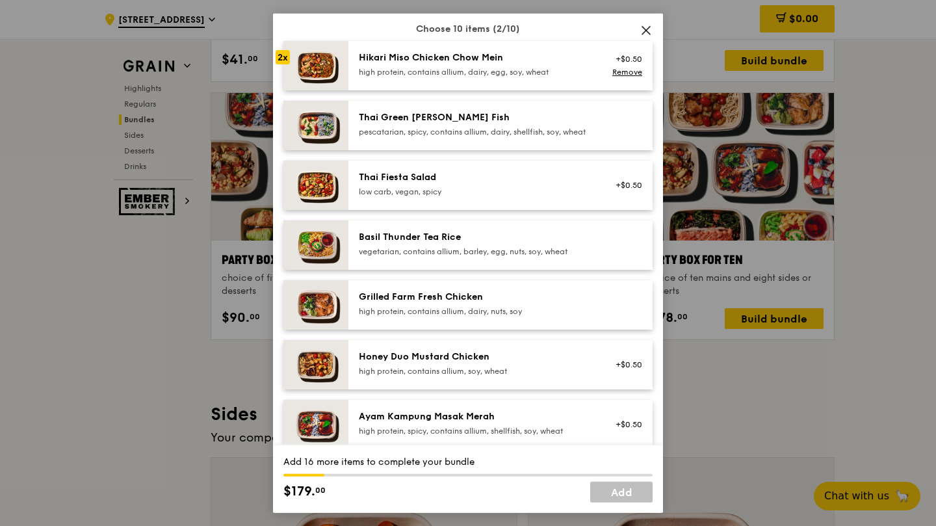
scroll to position [130, 0]
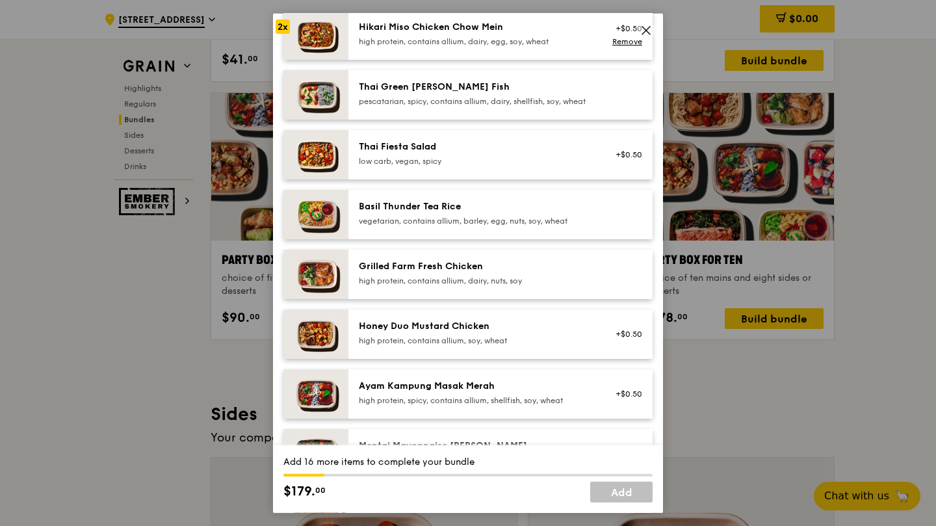
click at [439, 269] on div "Grilled Farm Fresh Chicken high protein, contains allium, dairy, nuts, soy" at bounding box center [501, 273] width 304 height 49
click at [439, 269] on div "Grilled Farm Fresh Chicken high protein, contains allium, dairy, nuts, soy Remo…" at bounding box center [501, 273] width 304 height 49
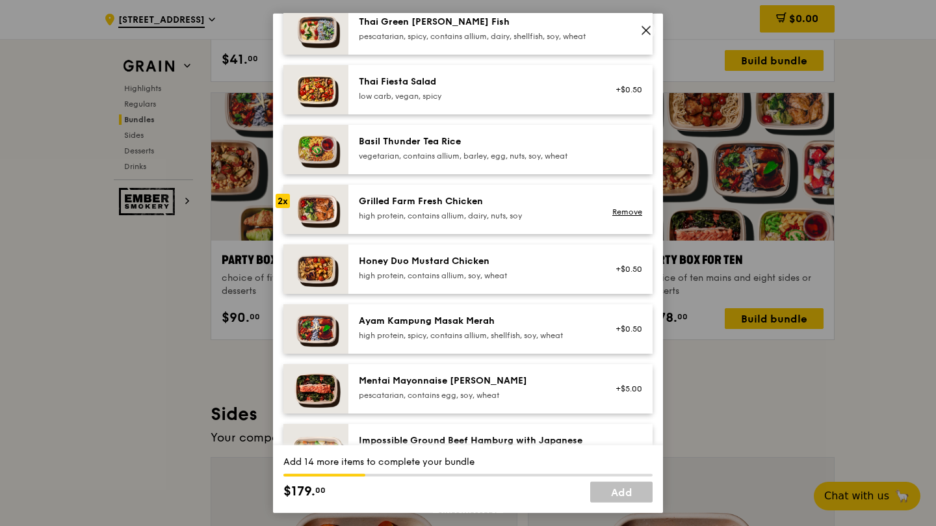
click at [523, 280] on div "high protein, contains allium, soy, wheat" at bounding box center [475, 275] width 233 height 10
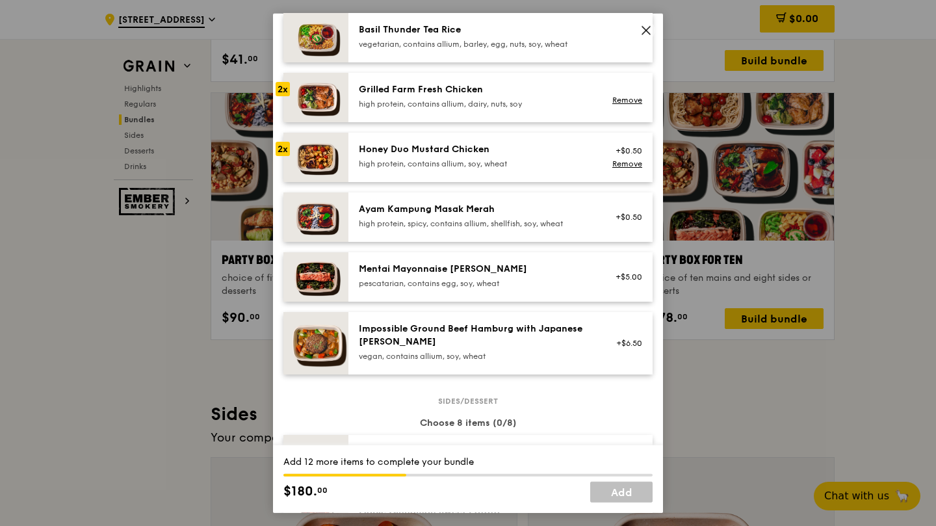
scroll to position [325, 0]
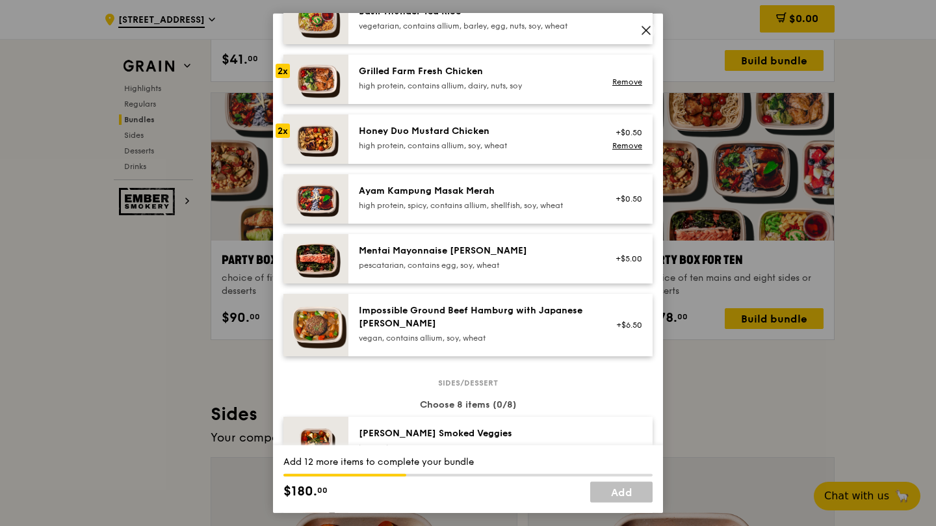
click at [514, 257] on div "Mentai Mayonnaise [PERSON_NAME]" at bounding box center [475, 250] width 233 height 13
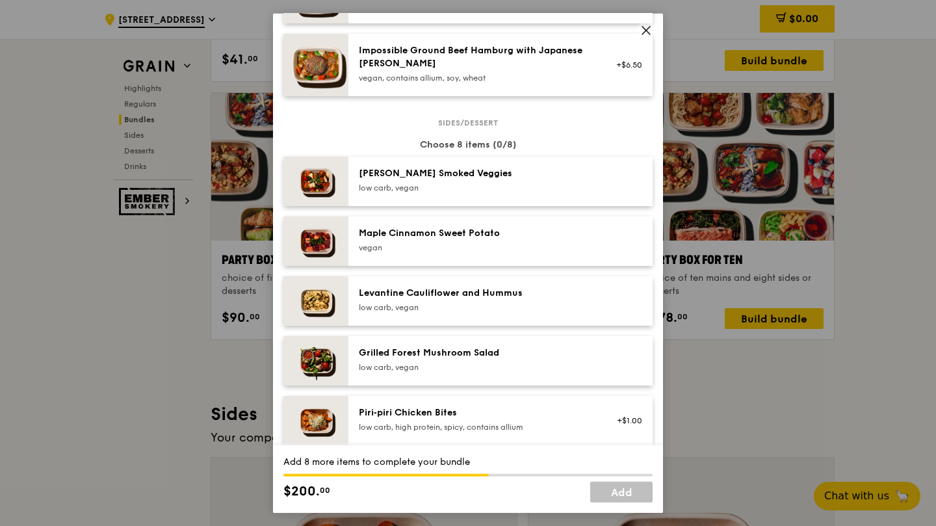
scroll to position [650, 0]
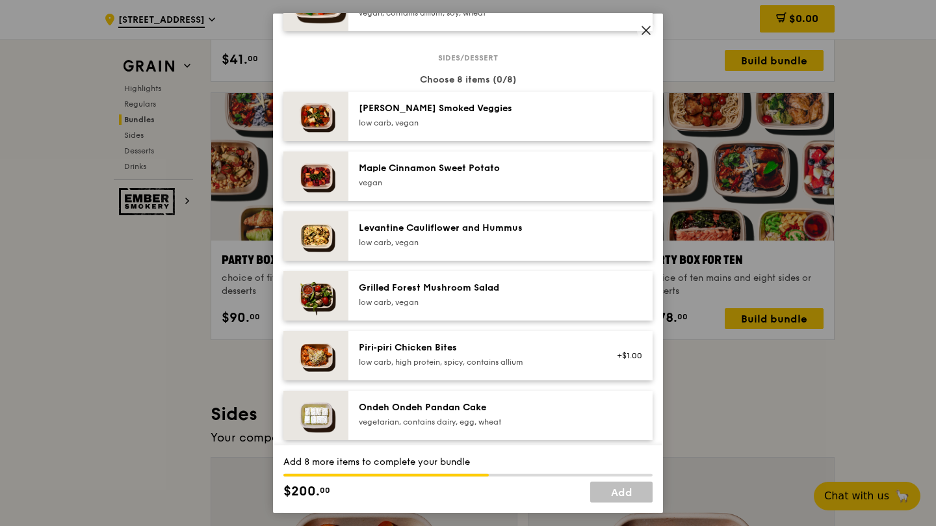
click at [495, 354] on div "Piri‑piri Chicken Bites" at bounding box center [475, 347] width 233 height 13
click at [502, 307] on div "low carb, vegan" at bounding box center [475, 301] width 233 height 10
click at [624, 366] on link "Remove" at bounding box center [627, 361] width 30 height 9
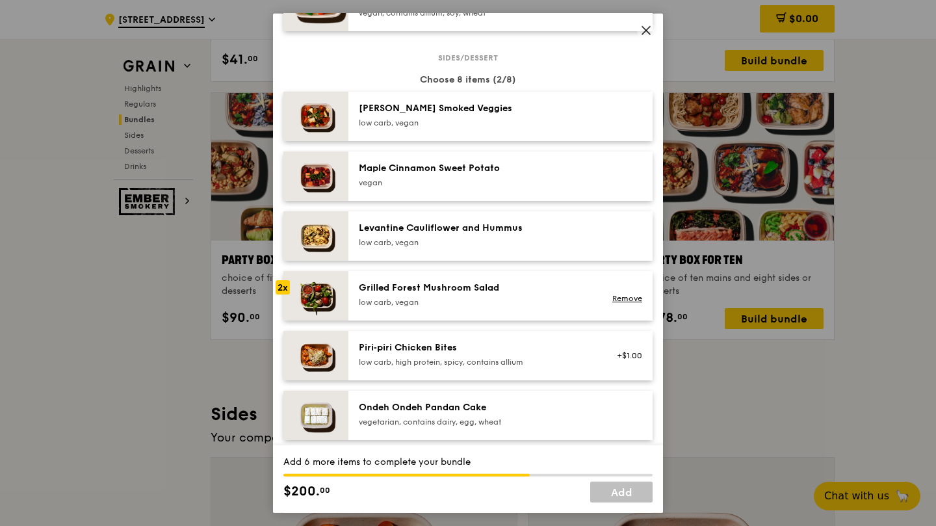
click at [515, 187] on div "vegan" at bounding box center [475, 182] width 233 height 10
click at [531, 127] on div "low carb, vegan" at bounding box center [475, 122] width 233 height 10
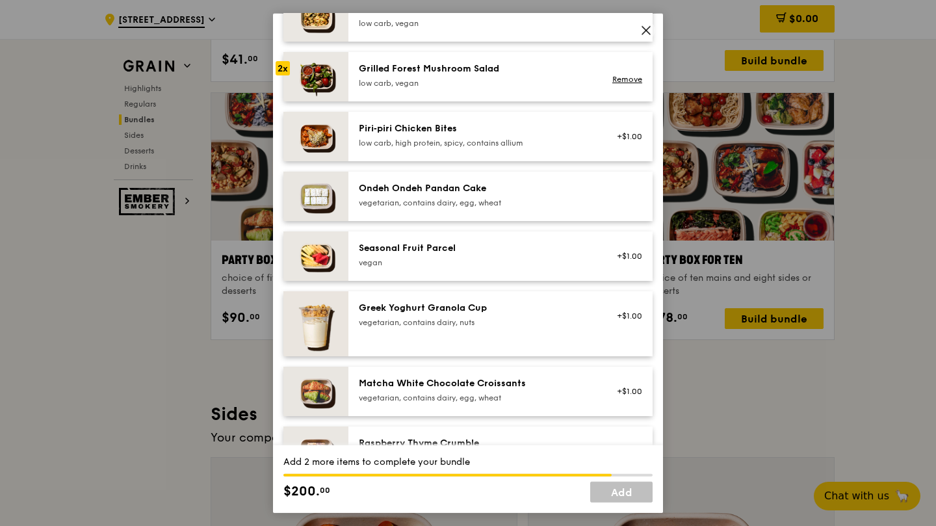
scroll to position [845, 0]
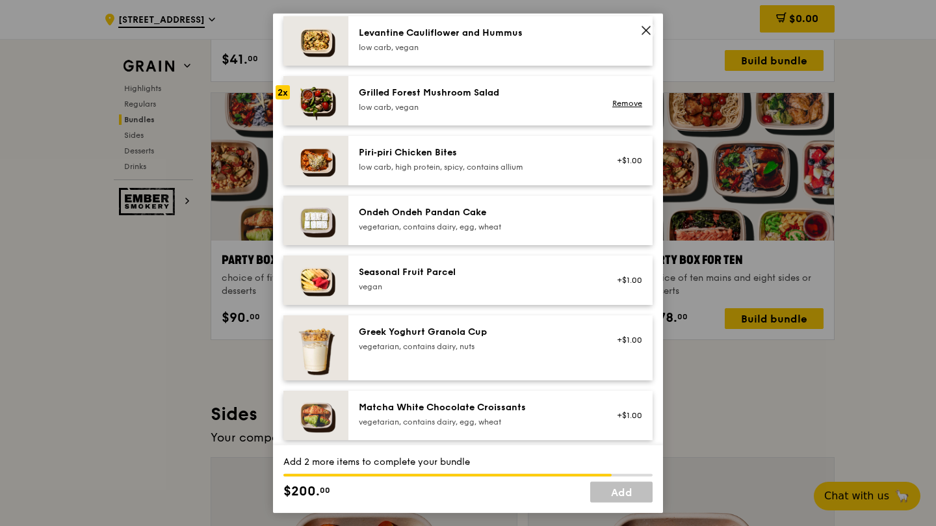
click at [523, 231] on div "vegetarian, contains dairy, egg, wheat" at bounding box center [475, 226] width 233 height 10
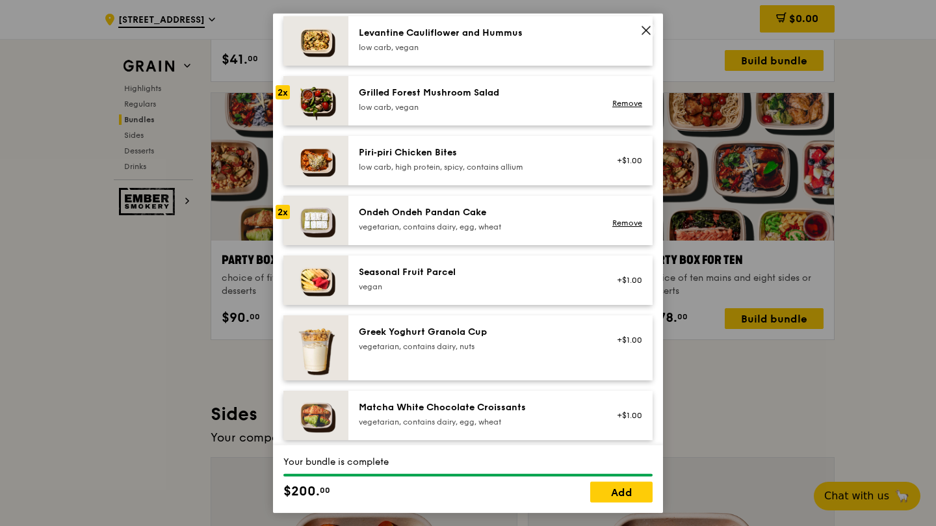
click at [612, 108] on link "Remove" at bounding box center [627, 103] width 30 height 9
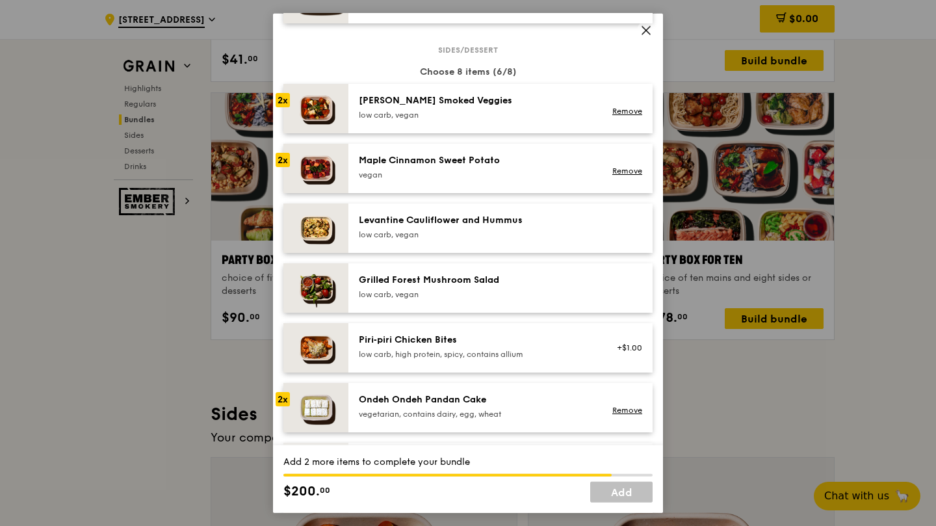
scroll to position [780, 0]
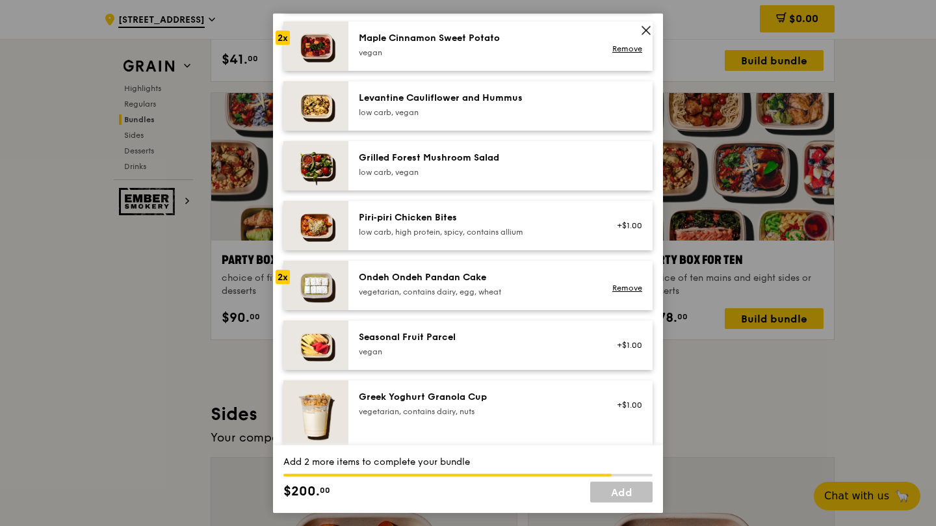
click at [514, 294] on div "Ondeh Ondeh Pandan Cake vegetarian, contains dairy, egg, wheat" at bounding box center [475, 283] width 233 height 26
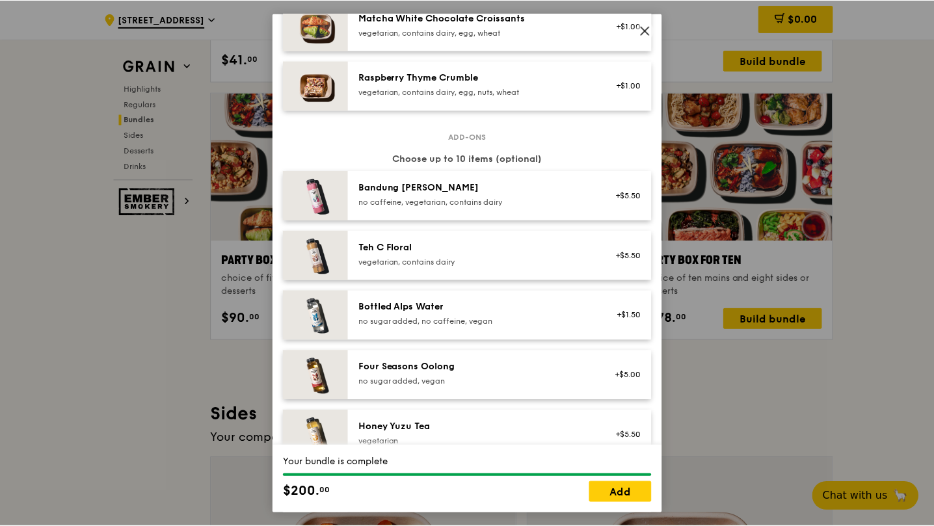
scroll to position [1235, 0]
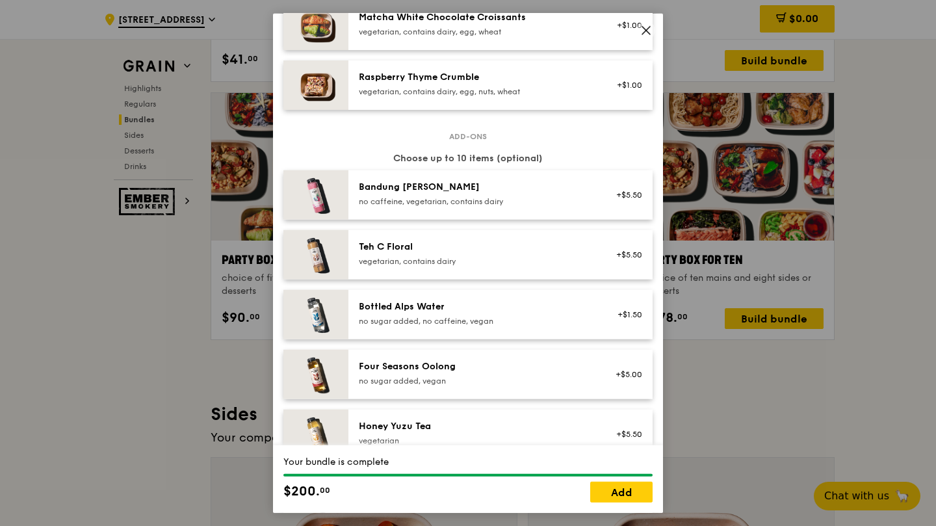
click at [614, 490] on link "Add" at bounding box center [621, 492] width 62 height 21
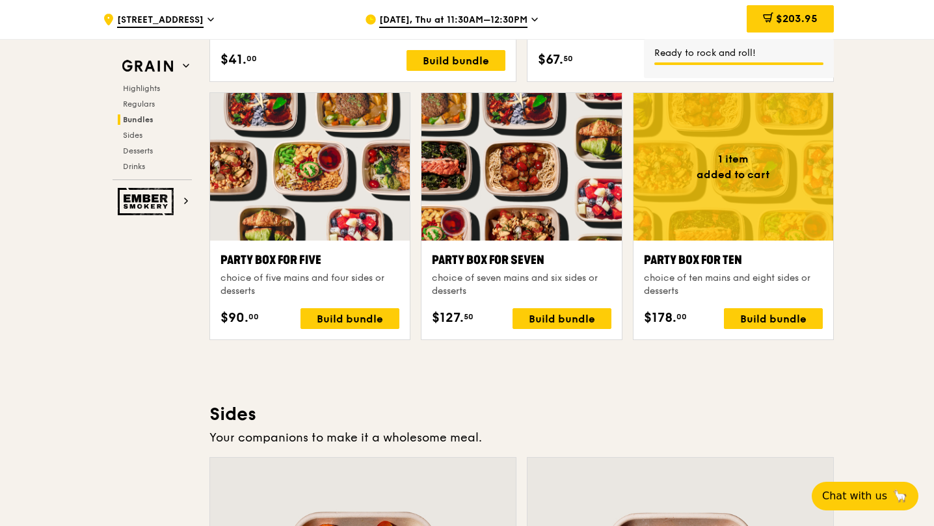
click at [797, 27] on div "$203.95" at bounding box center [789, 18] width 87 height 27
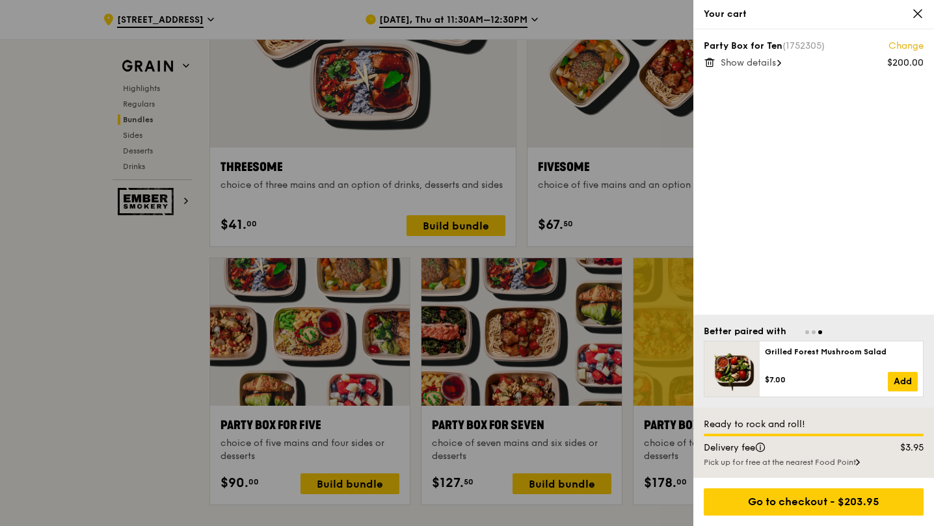
scroll to position [2338, 0]
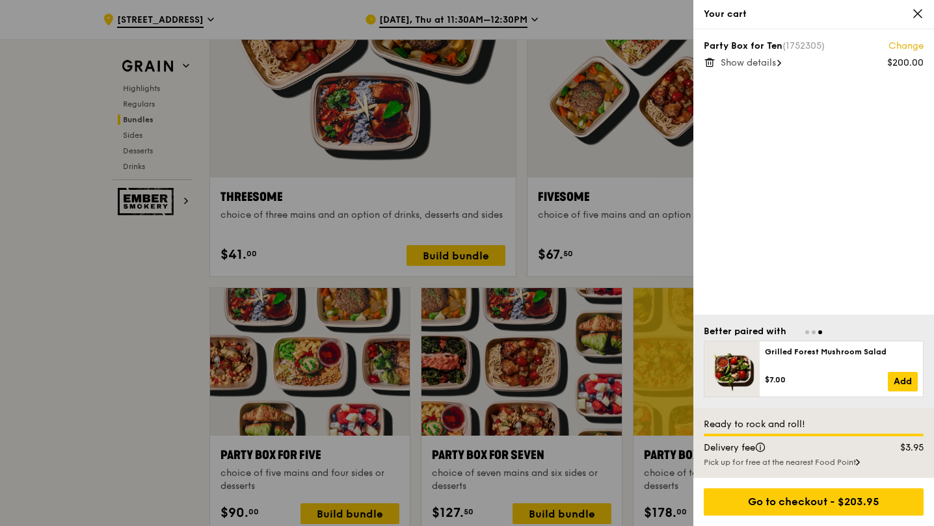
click at [776, 60] on span "Show details" at bounding box center [747, 62] width 55 height 11
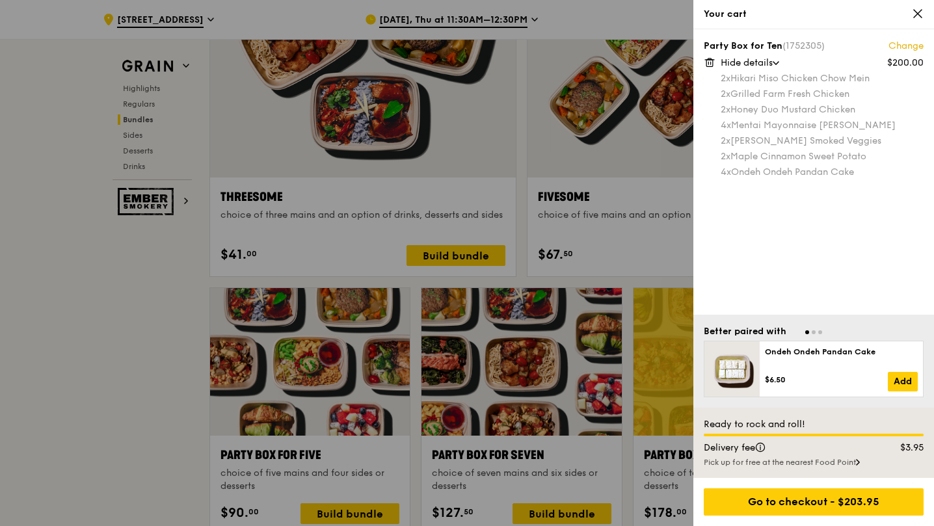
click at [141, 168] on div at bounding box center [467, 263] width 934 height 526
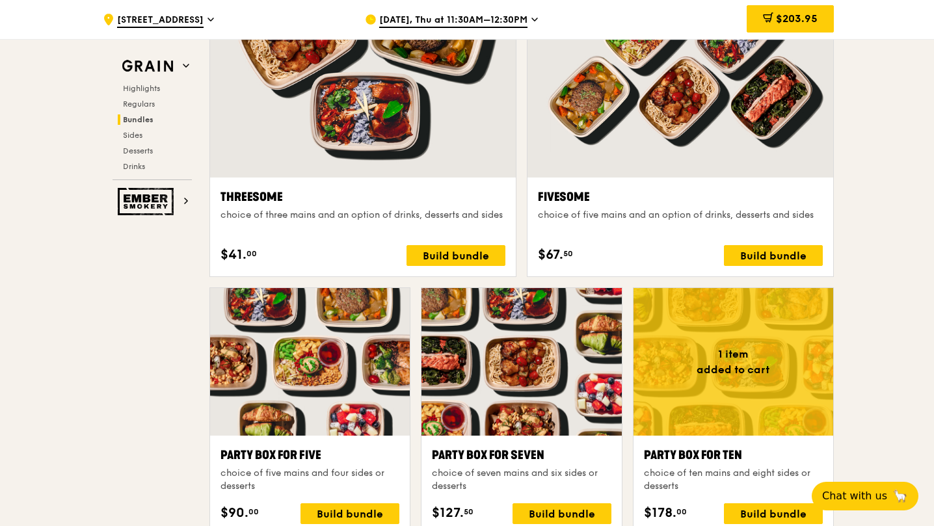
click at [135, 168] on span "Drinks" at bounding box center [134, 166] width 22 height 9
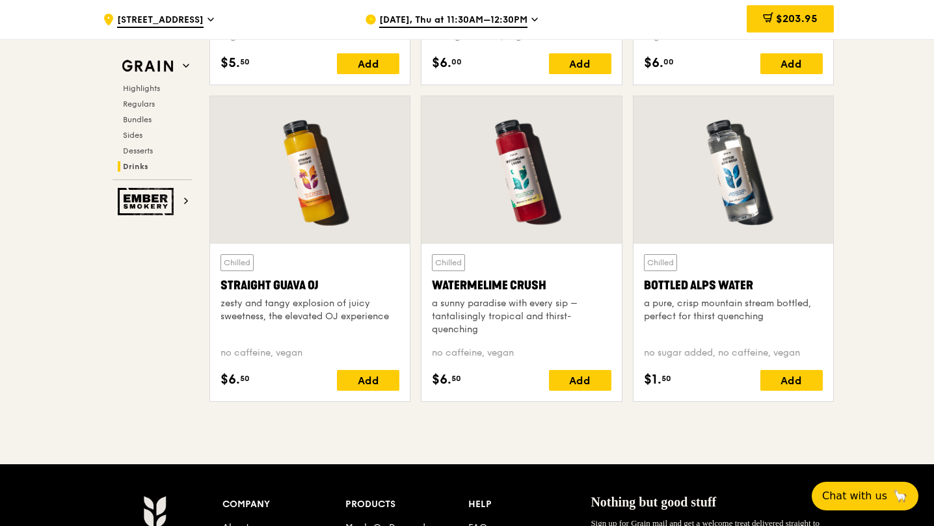
scroll to position [5136, 0]
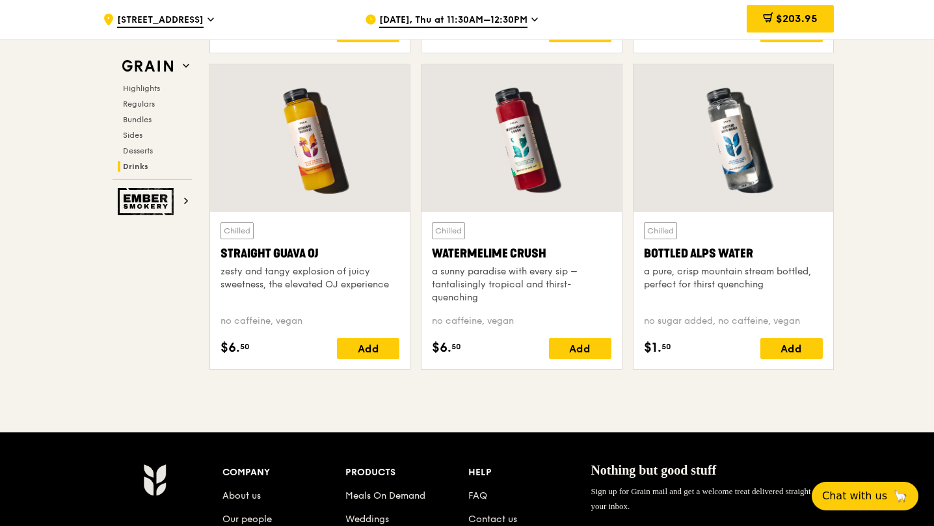
click at [781, 352] on div "Add" at bounding box center [791, 348] width 62 height 21
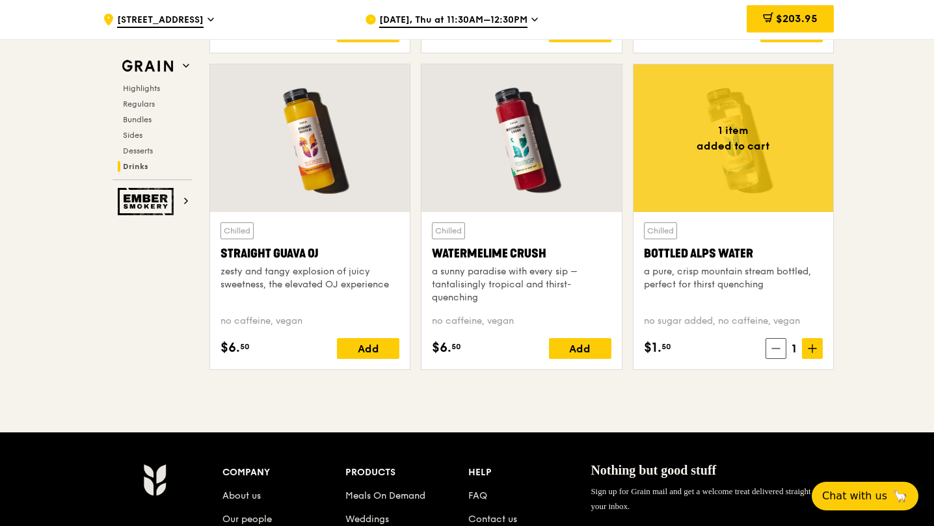
click at [781, 352] on div "$1. 50 1" at bounding box center [733, 348] width 179 height 21
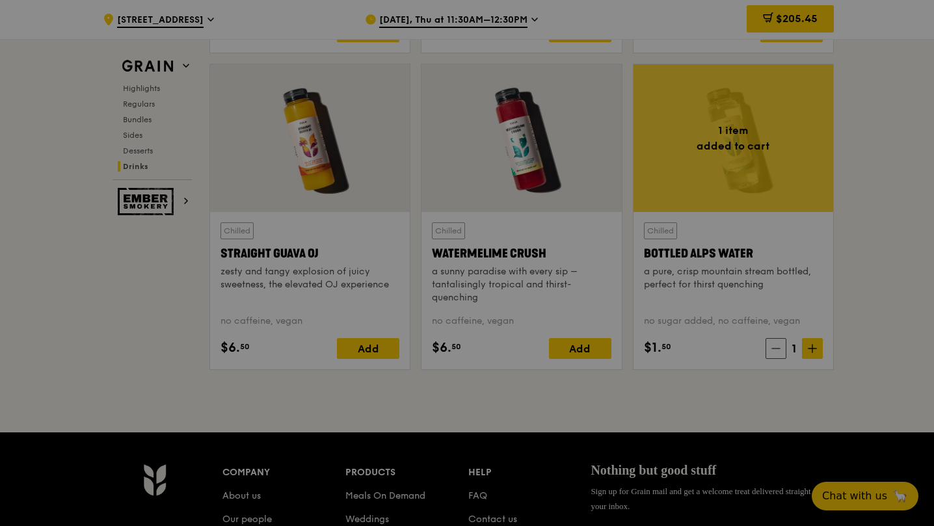
click at [808, 350] on div at bounding box center [467, 263] width 934 height 526
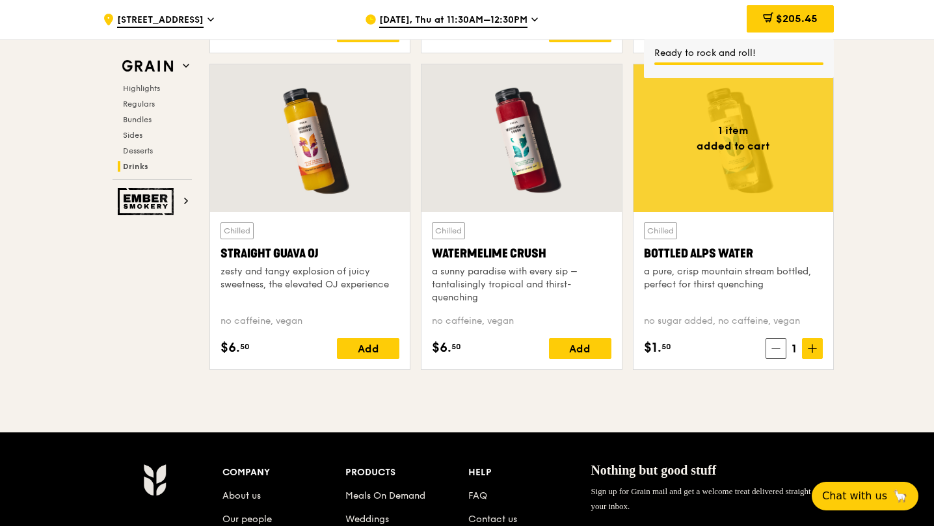
click at [804, 351] on span at bounding box center [812, 348] width 21 height 21
click at [805, 351] on span at bounding box center [812, 348] width 21 height 21
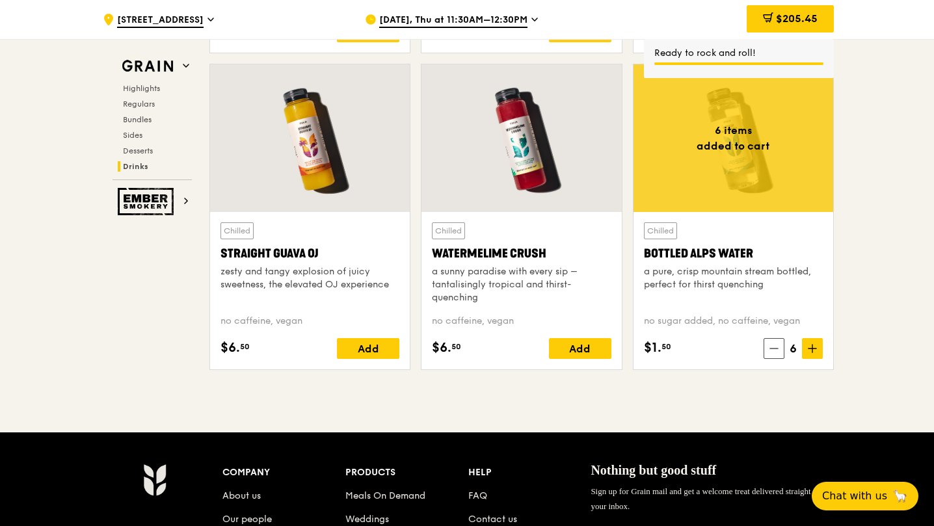
click at [805, 351] on span at bounding box center [812, 348] width 21 height 21
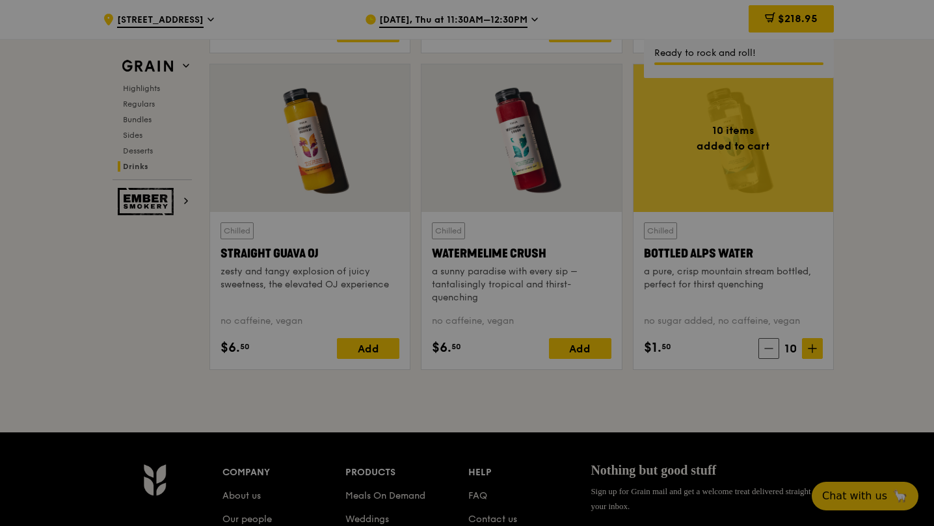
click at [805, 351] on div at bounding box center [467, 263] width 934 height 526
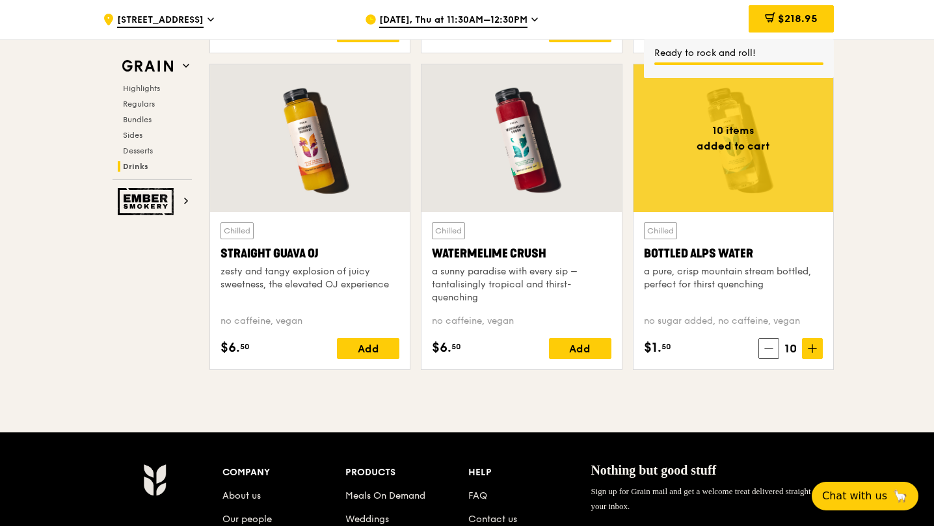
click at [808, 350] on icon at bounding box center [812, 348] width 9 height 9
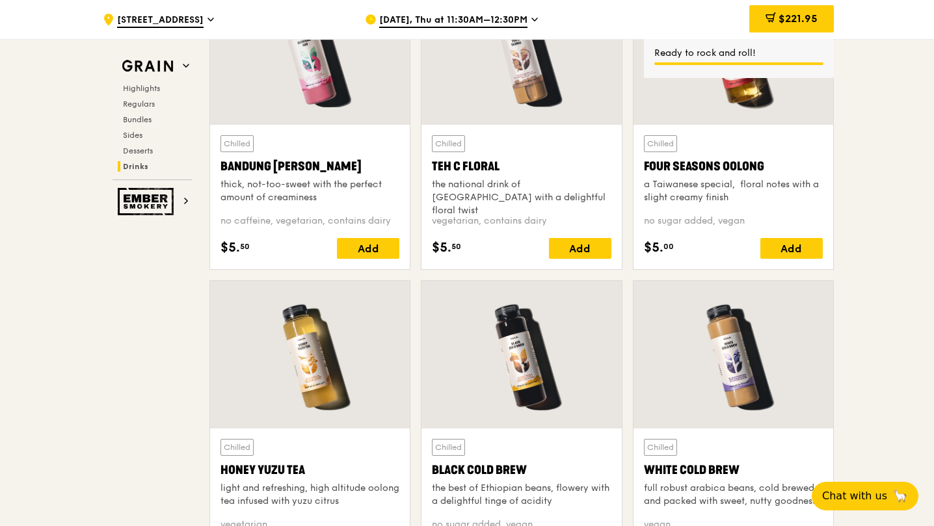
scroll to position [4486, 0]
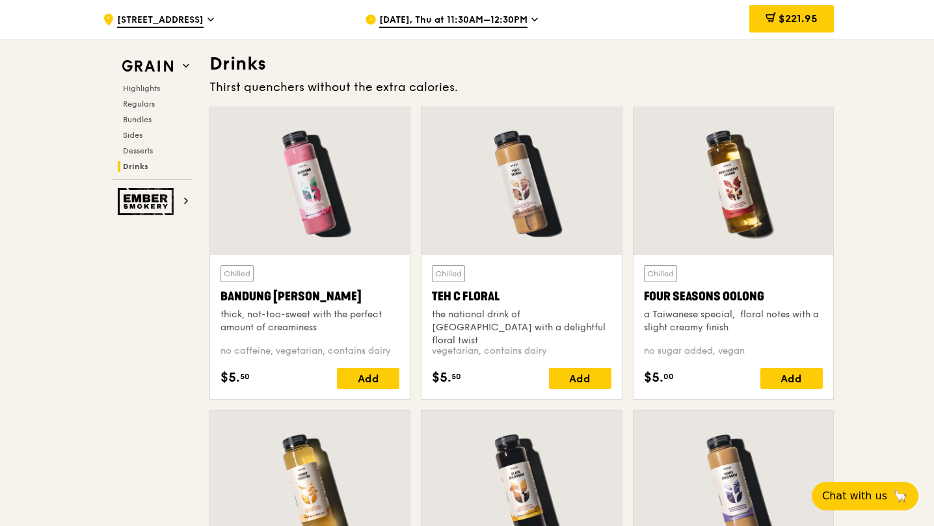
click at [808, 23] on span "$221.95" at bounding box center [797, 18] width 39 height 12
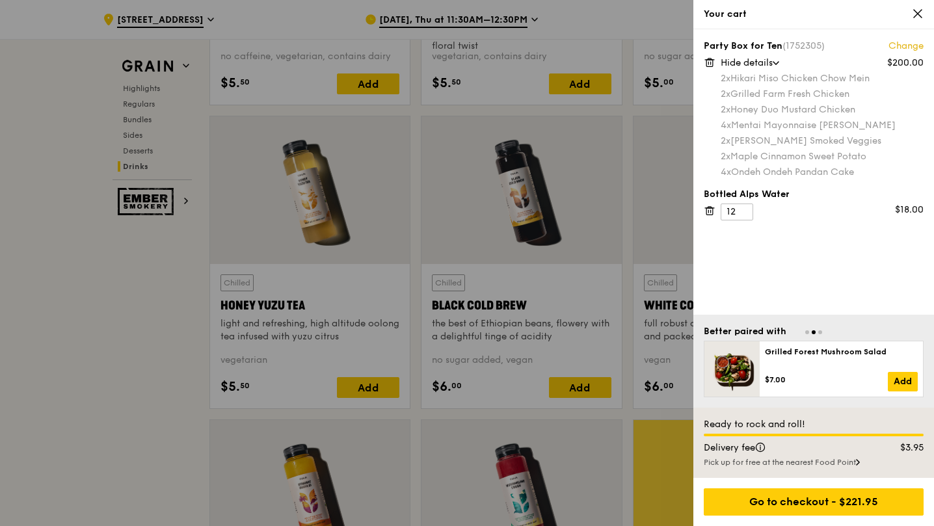
scroll to position [4811, 0]
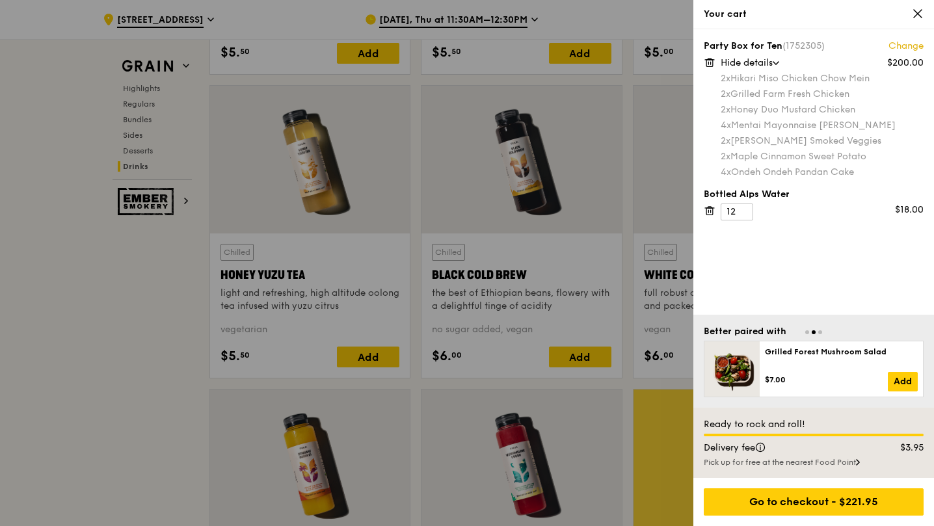
click at [834, 506] on div "Go to checkout - $221.95" at bounding box center [814, 501] width 220 height 27
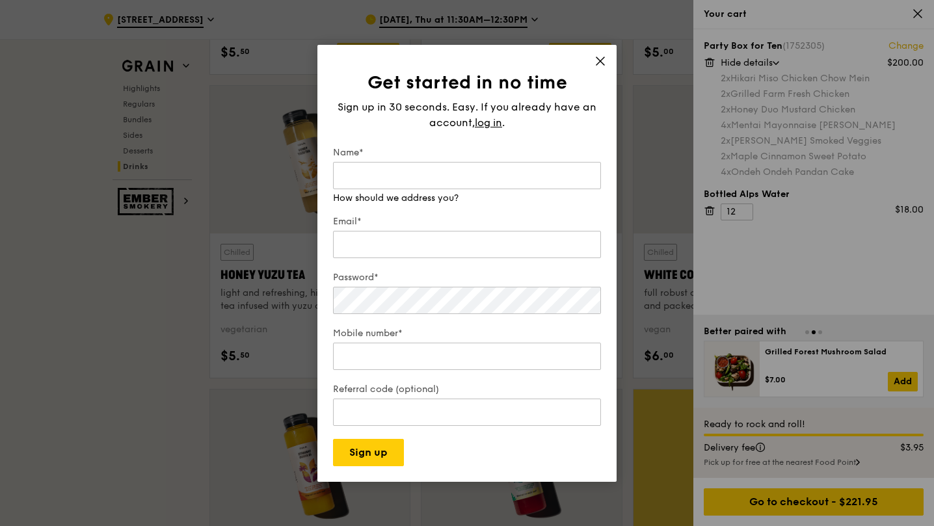
click at [453, 173] on input "Name*" at bounding box center [467, 175] width 268 height 27
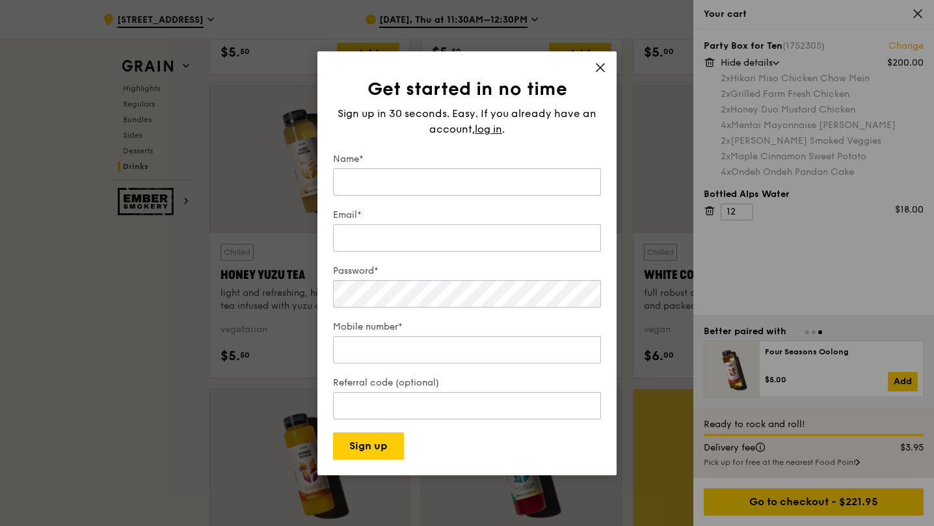
click at [497, 124] on span "log in" at bounding box center [488, 130] width 27 height 16
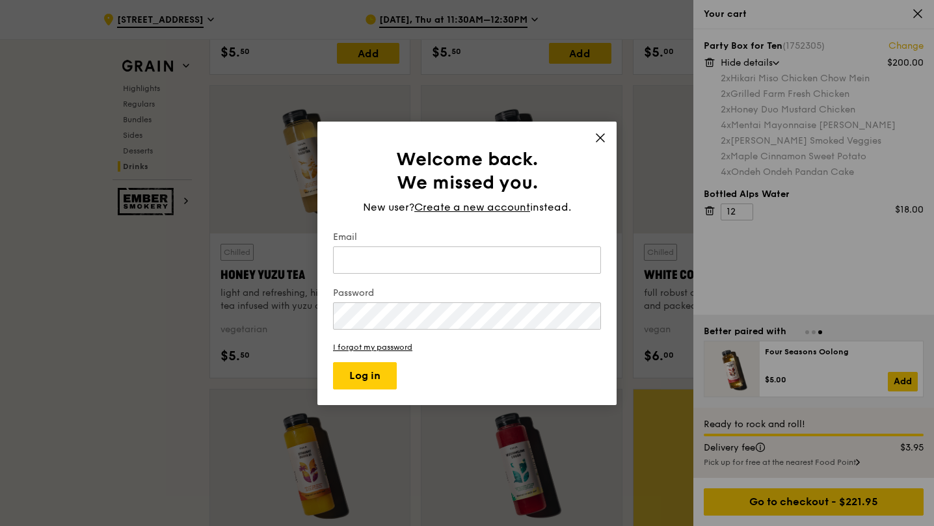
click at [421, 267] on input "Email" at bounding box center [467, 259] width 268 height 27
type input "maybel@ludoplayscape.sg"
click at [376, 375] on button "Log in" at bounding box center [365, 375] width 64 height 27
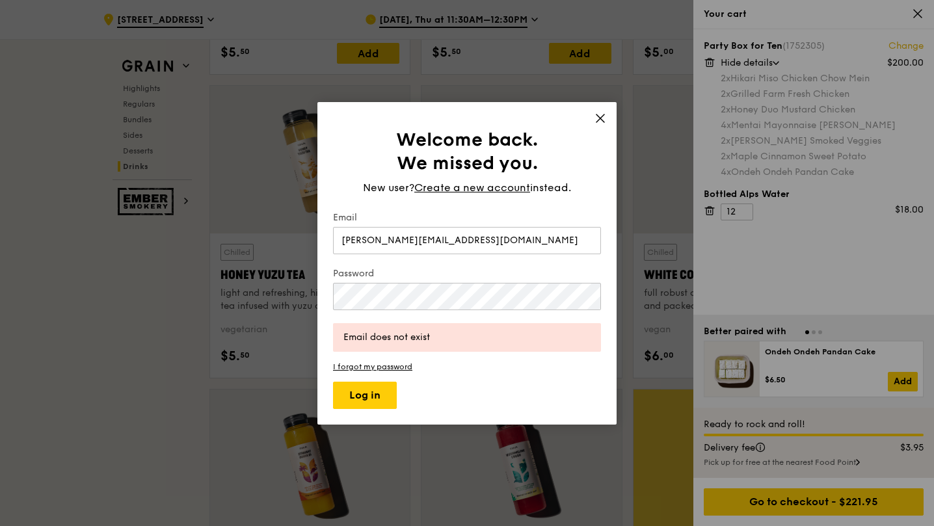
click at [481, 192] on span "Create a new account" at bounding box center [472, 188] width 116 height 16
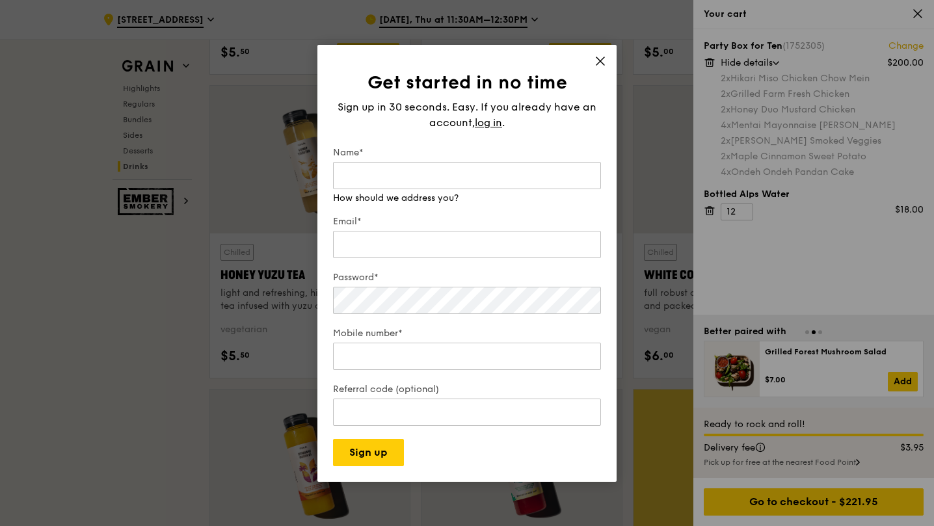
click at [389, 172] on input "Name*" at bounding box center [467, 175] width 268 height 27
type input "Maybel"
click at [421, 241] on input "Email*" at bounding box center [467, 244] width 268 height 27
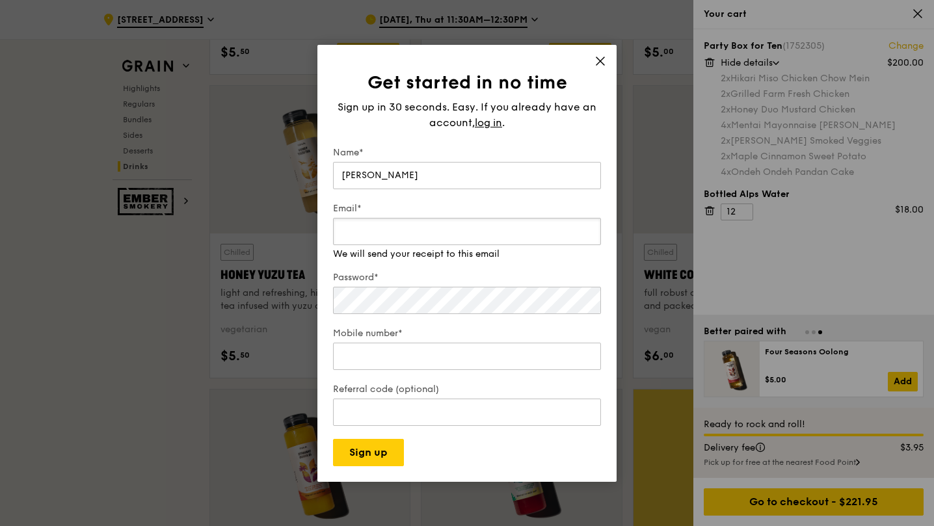
type input "maybel@ludoplayscape.sg"
type input "90086825"
click at [437, 300] on div "Password*" at bounding box center [467, 294] width 268 height 46
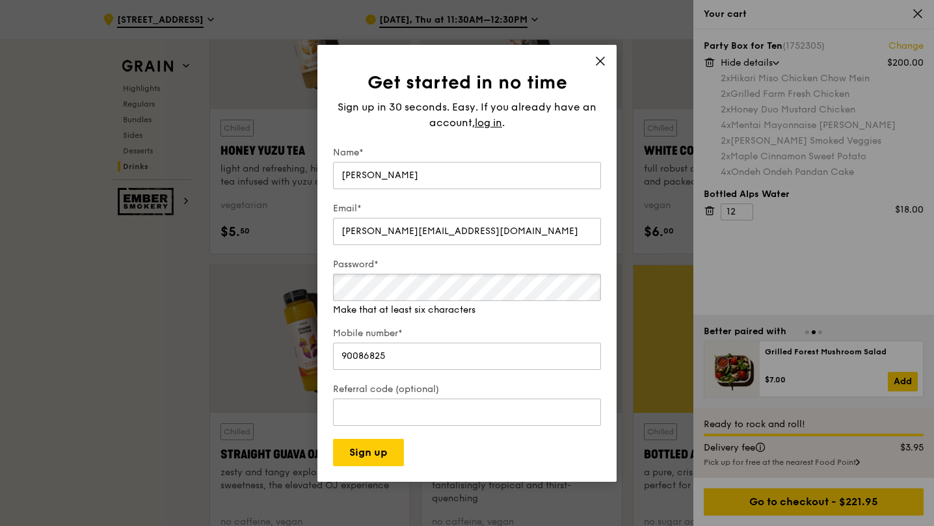
scroll to position [4941, 0]
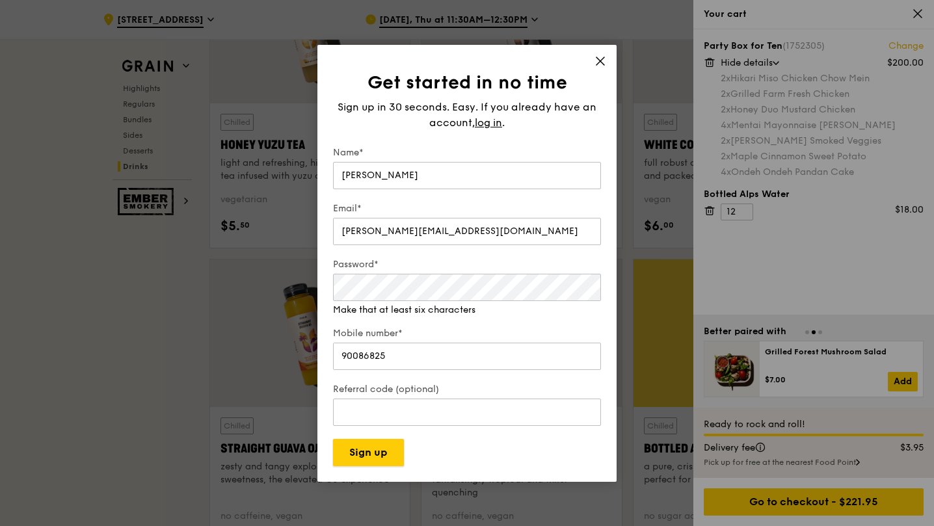
click at [377, 456] on button "Sign up" at bounding box center [368, 452] width 71 height 27
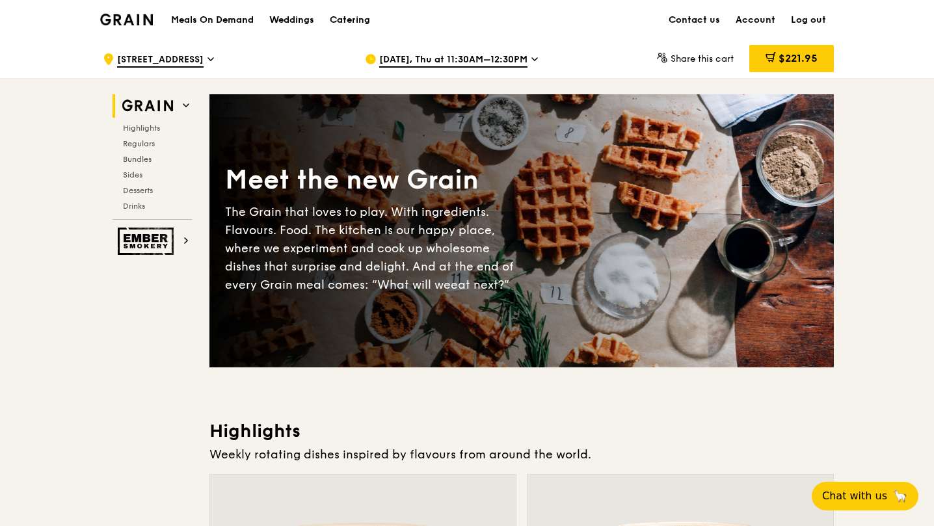
click at [815, 60] on span "$221.95" at bounding box center [797, 58] width 39 height 12
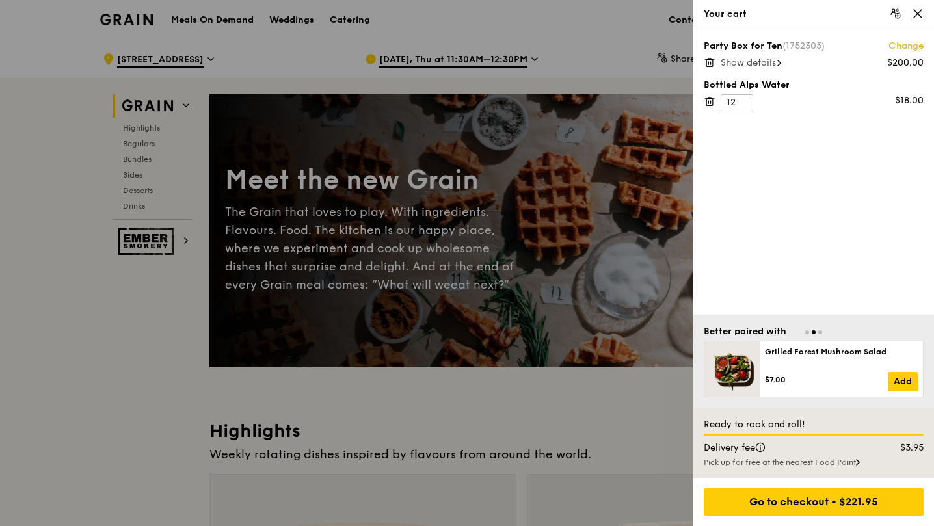
click at [770, 507] on div "Go to checkout - $221.95" at bounding box center [814, 501] width 220 height 27
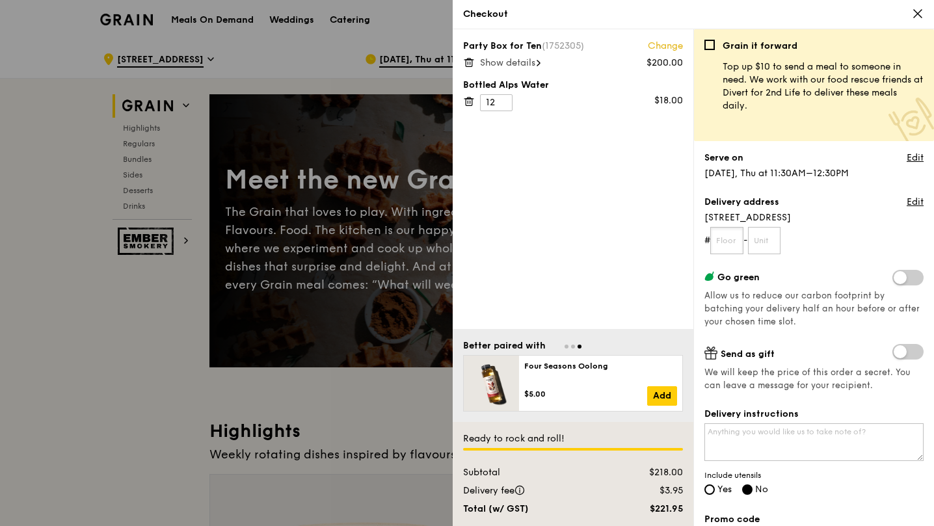
click at [729, 243] on input "text" at bounding box center [726, 240] width 33 height 27
type input "25"
click at [767, 235] on input "text" at bounding box center [764, 240] width 33 height 27
type input "01"
click at [826, 345] on label "Send as gift" at bounding box center [813, 352] width 219 height 17
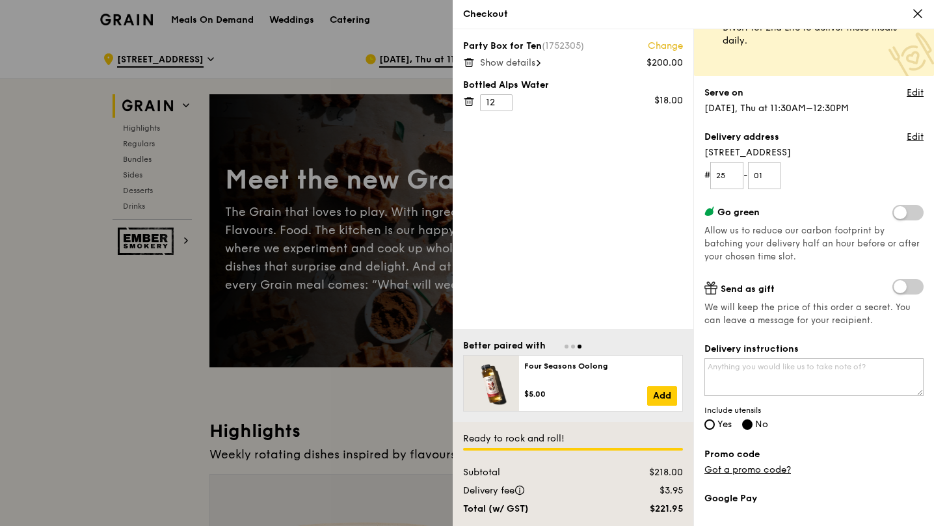
scroll to position [130, 0]
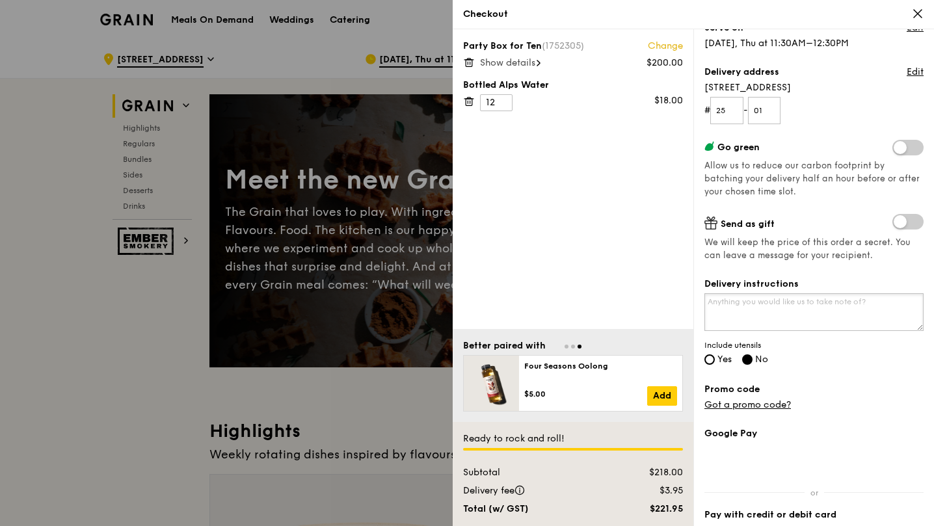
click at [826, 321] on textarea "Delivery instructions" at bounding box center [813, 312] width 219 height 38
click at [800, 302] on textarea "Please contact Ms. Thea / Ms. Maybel" at bounding box center [813, 312] width 219 height 38
paste textarea "9677 0297"
click at [855, 302] on textarea "Please contact Ms. Thea / Ms. Maybel 9677 0297" at bounding box center [813, 312] width 219 height 38
paste textarea "9677 0297"
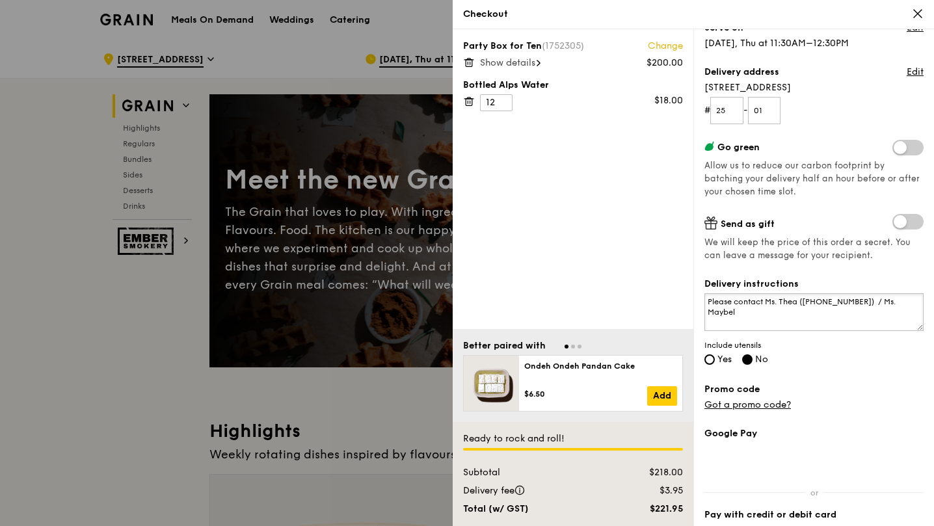
click at [904, 302] on textarea "Please contact Ms. Thea ([PHONE_NUMBER]) / Ms. Maybel" at bounding box center [813, 312] width 219 height 38
type textarea "Please contact Ms. Thea ([PHONE_NUMBER]) / Ms. Maybel (90086825)"
click at [709, 360] on input "Yes" at bounding box center [709, 359] width 10 height 10
radio input "true"
radio input "false"
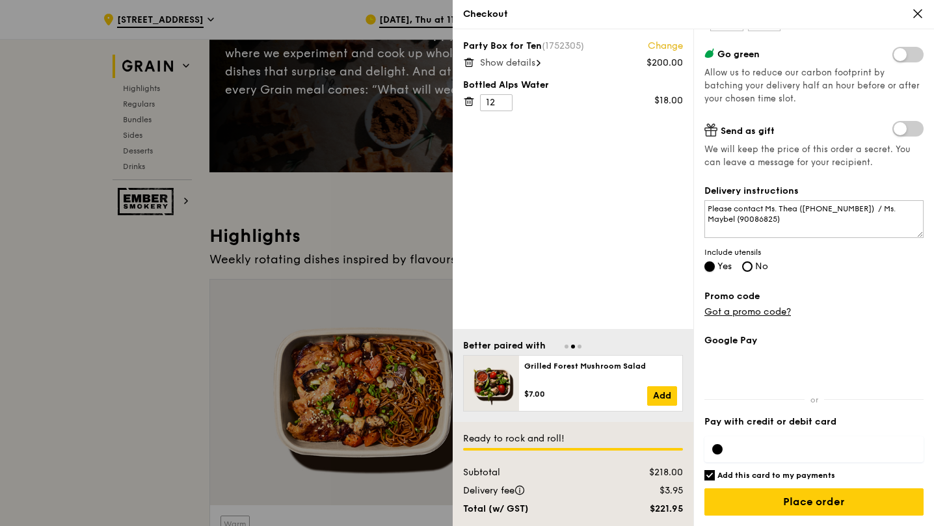
scroll to position [195, 0]
click at [789, 454] on div at bounding box center [813, 449] width 219 height 26
click at [813, 509] on input "Place order" at bounding box center [813, 501] width 219 height 27
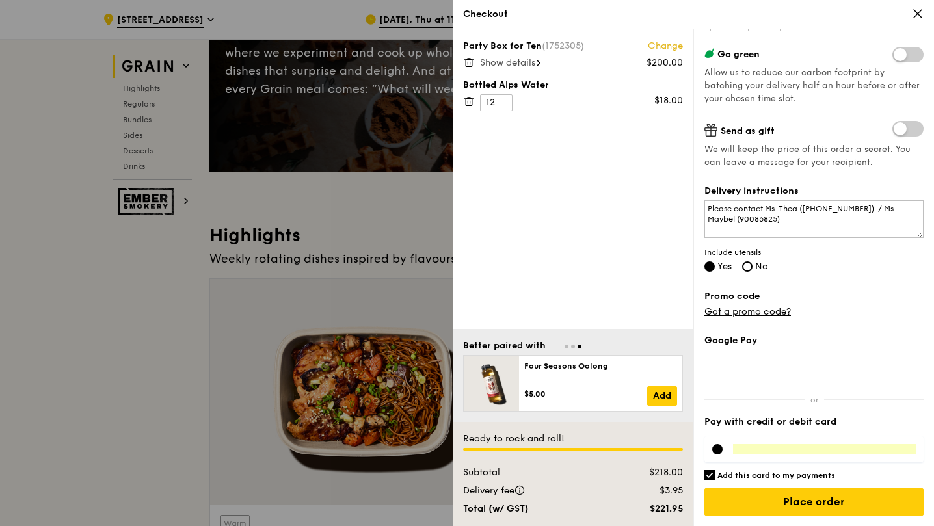
scroll to position [223, 0]
click at [836, 503] on input "Place order" at bounding box center [813, 501] width 219 height 27
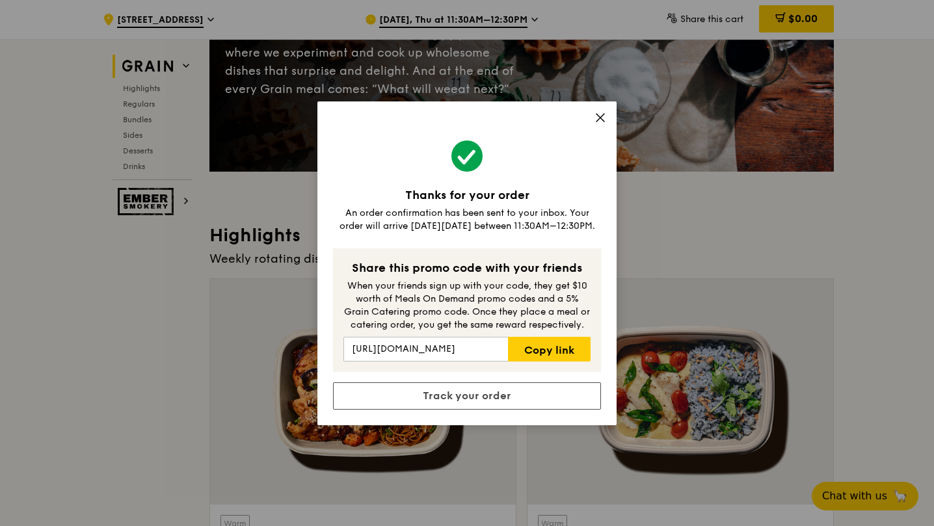
click at [503, 388] on link "Track your order" at bounding box center [467, 395] width 268 height 27
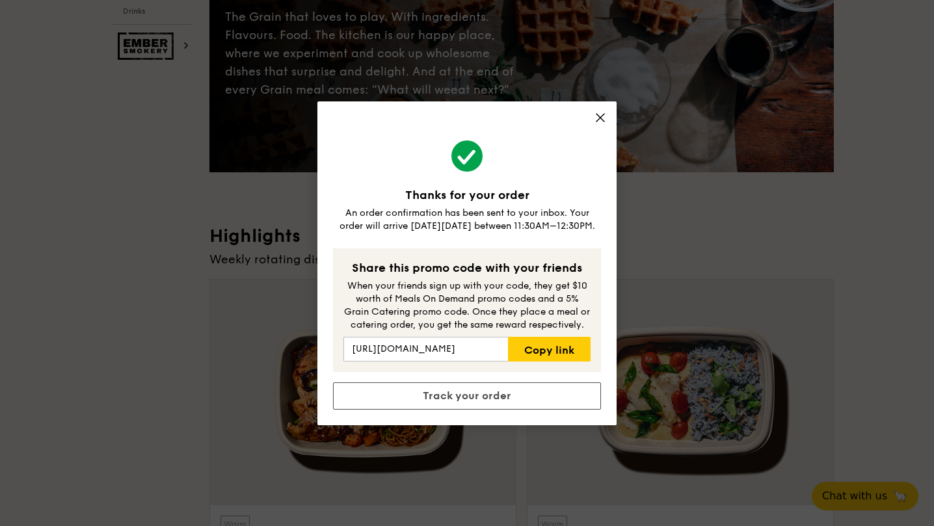
scroll to position [0, 0]
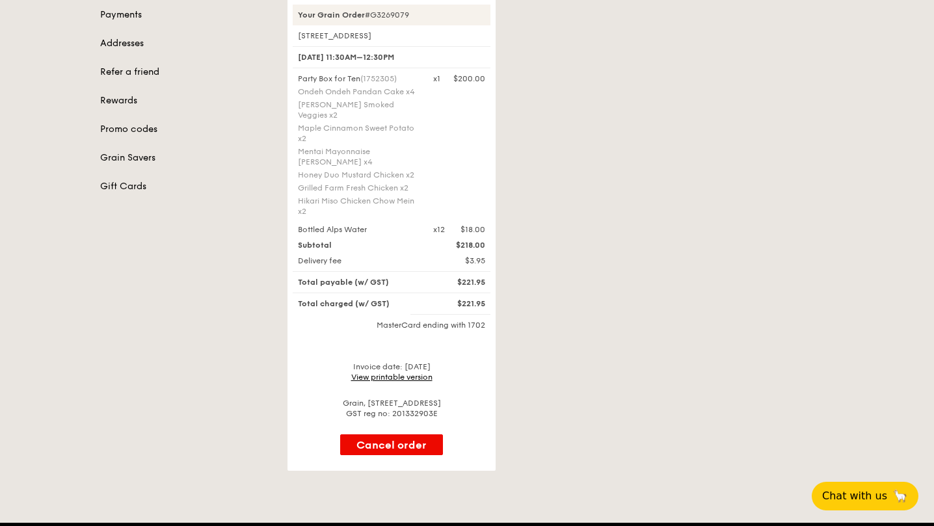
scroll to position [195, 0]
click at [375, 373] on link "View printable version" at bounding box center [391, 377] width 81 height 9
